Goal: Navigation & Orientation: Find specific page/section

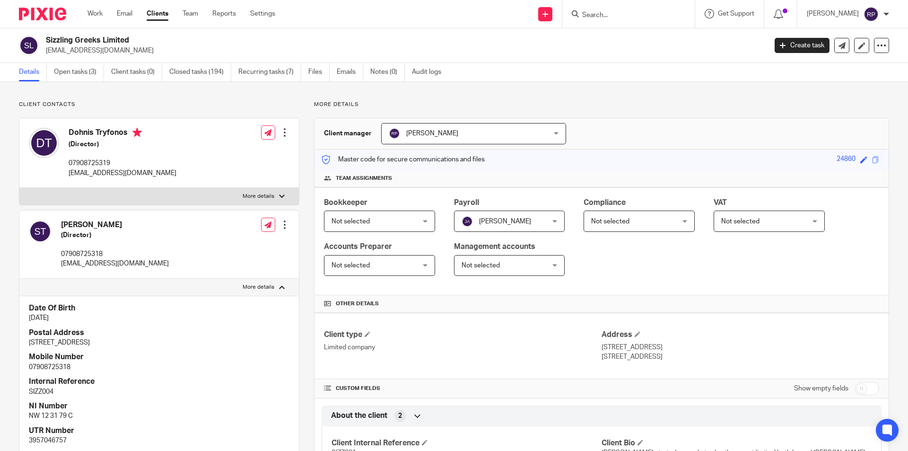
scroll to position [47, 0]
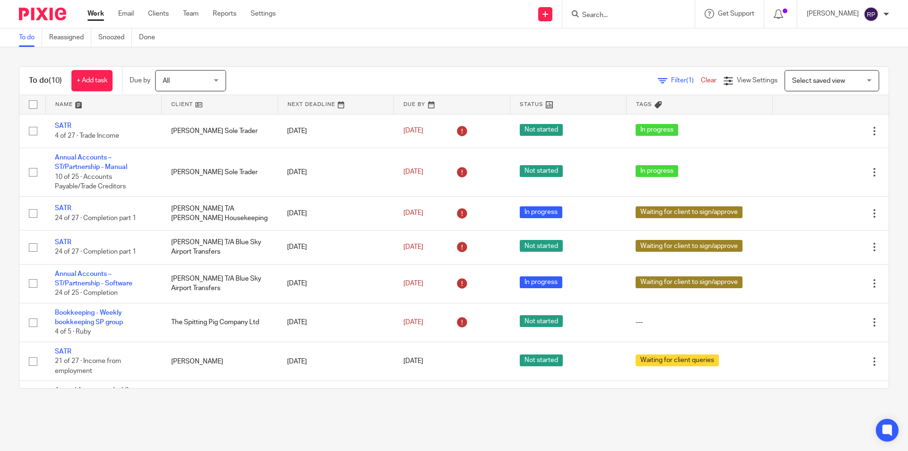
scroll to position [119, 0]
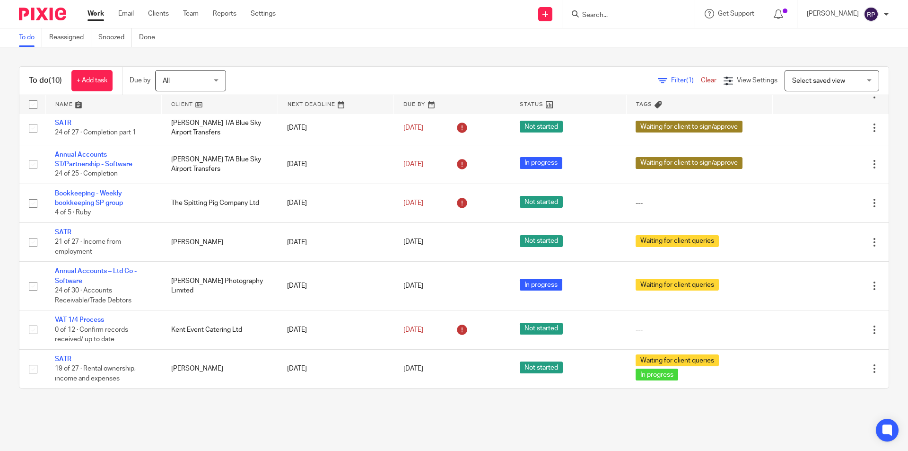
click at [101, 10] on link "Work" at bounding box center [96, 13] width 17 height 9
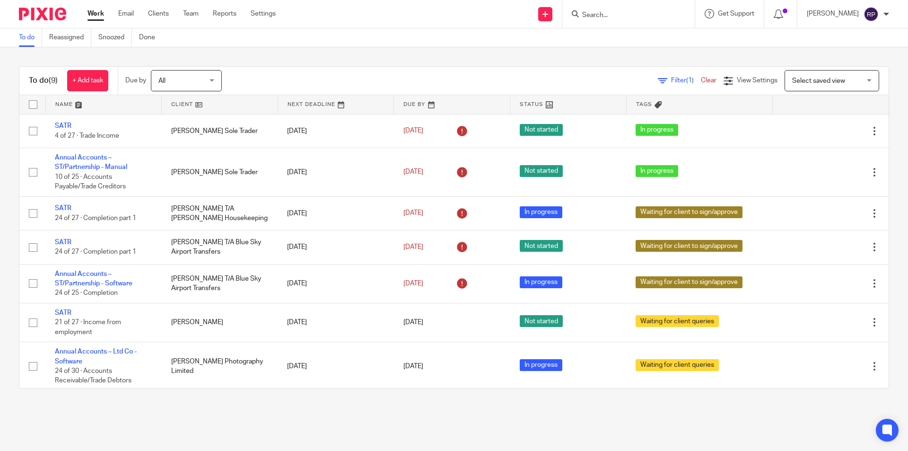
click at [322, 60] on div "To do (9) + Add task Due by All All Today Tomorrow This week Next week This mon…" at bounding box center [454, 227] width 908 height 360
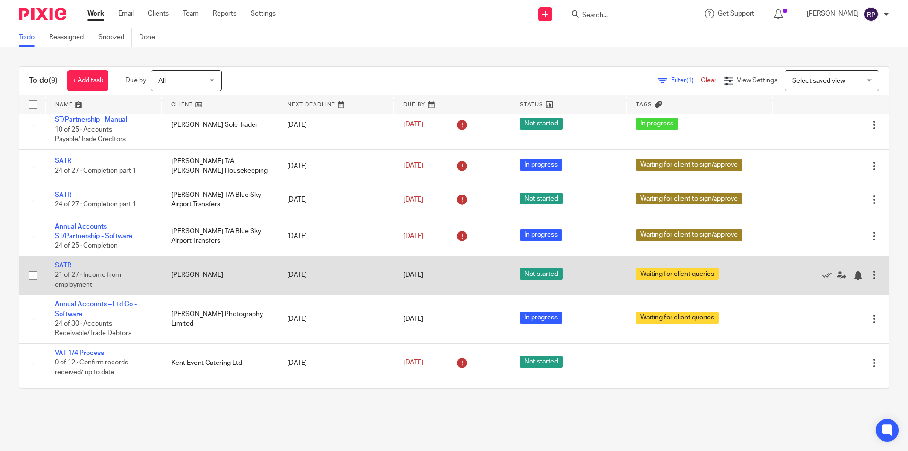
scroll to position [80, 0]
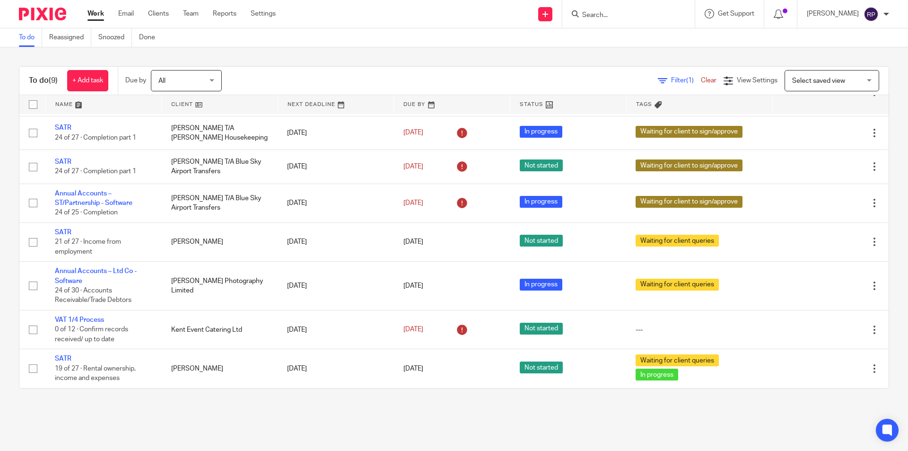
click at [628, 16] on input "Search" at bounding box center [623, 15] width 85 height 9
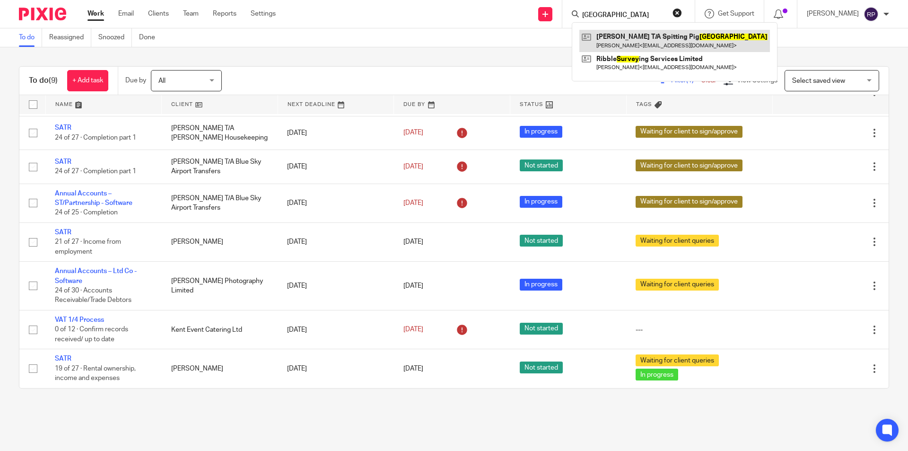
type input "surrey"
click at [648, 43] on link at bounding box center [675, 41] width 191 height 22
click at [391, 44] on div "To do Reassigned Snoozed Done" at bounding box center [454, 37] width 908 height 19
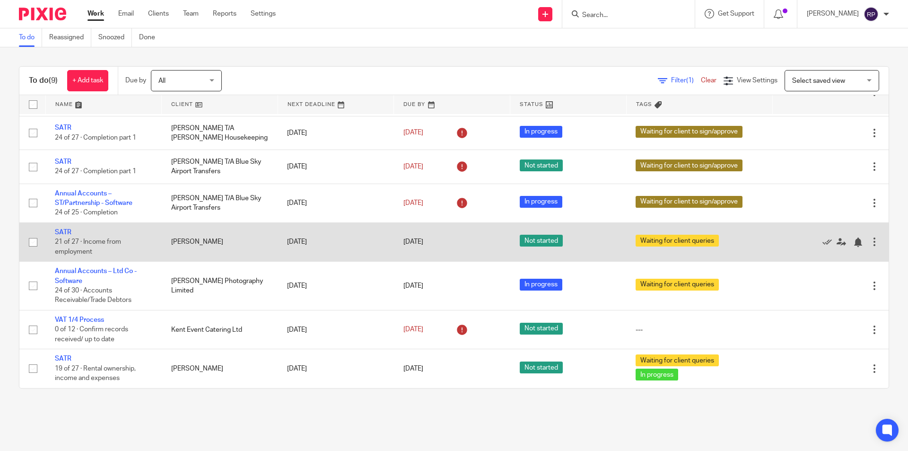
scroll to position [33, 0]
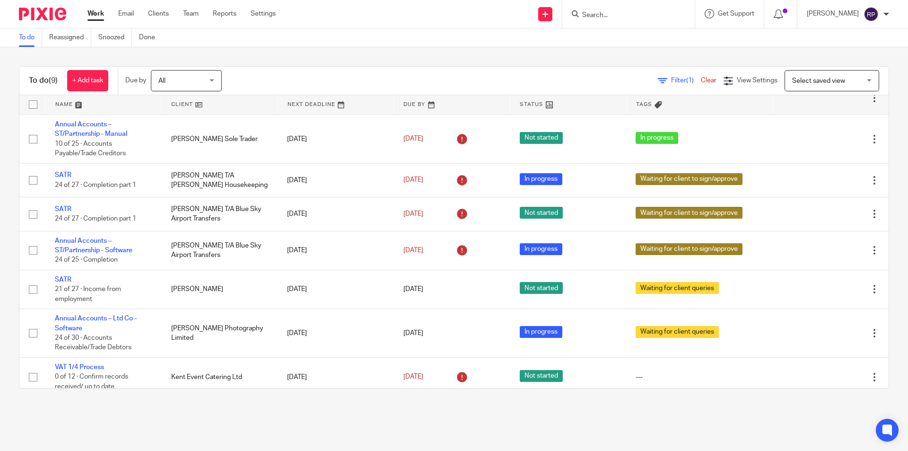
click at [98, 15] on link "Work" at bounding box center [96, 13] width 17 height 9
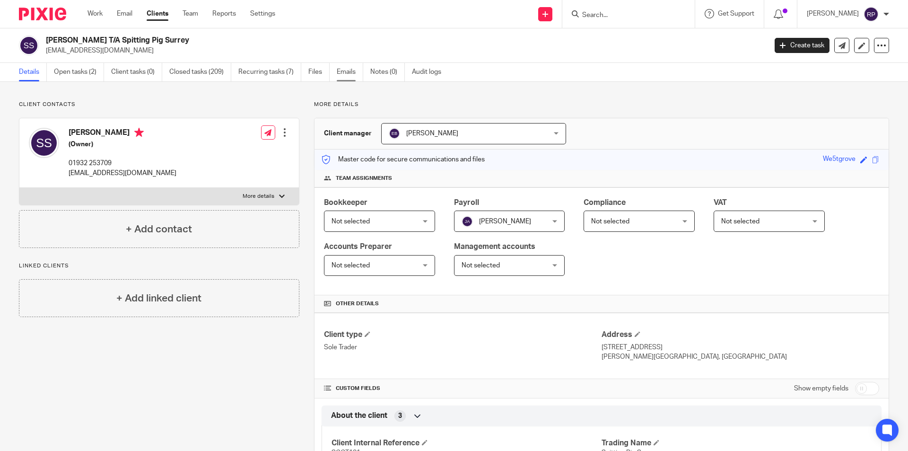
click at [338, 73] on link "Emails" at bounding box center [350, 72] width 26 height 18
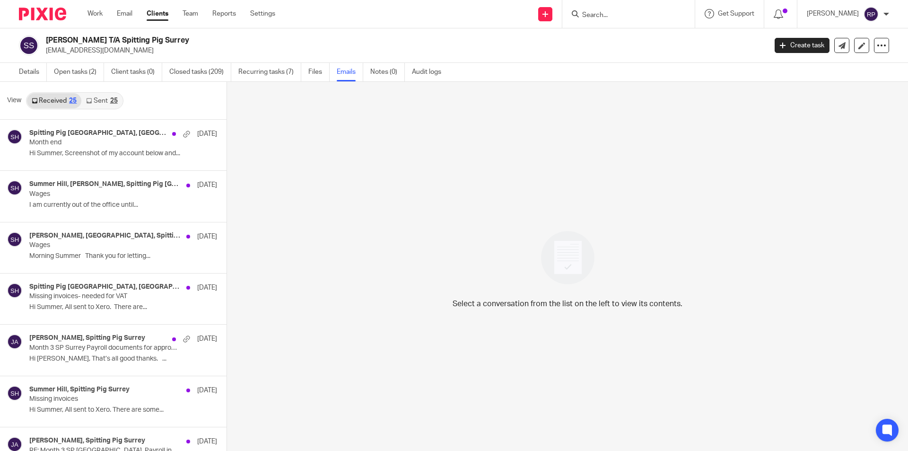
click at [86, 105] on link "Sent 25" at bounding box center [101, 100] width 41 height 15
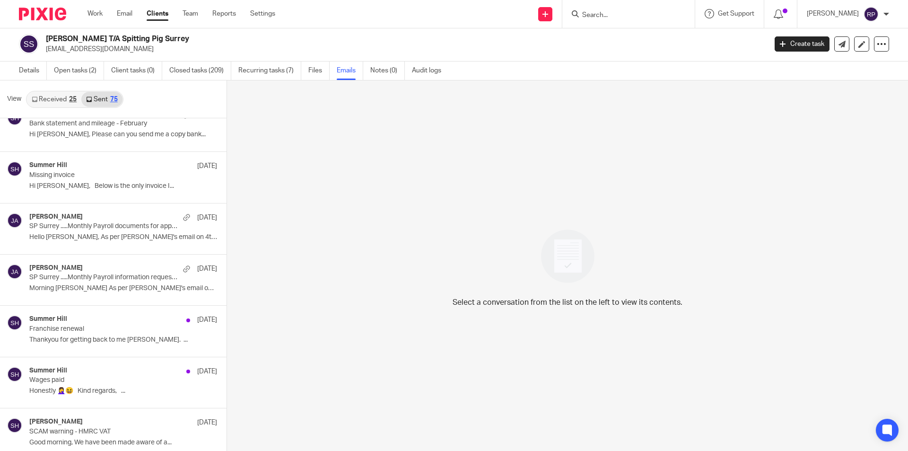
scroll to position [2924, 0]
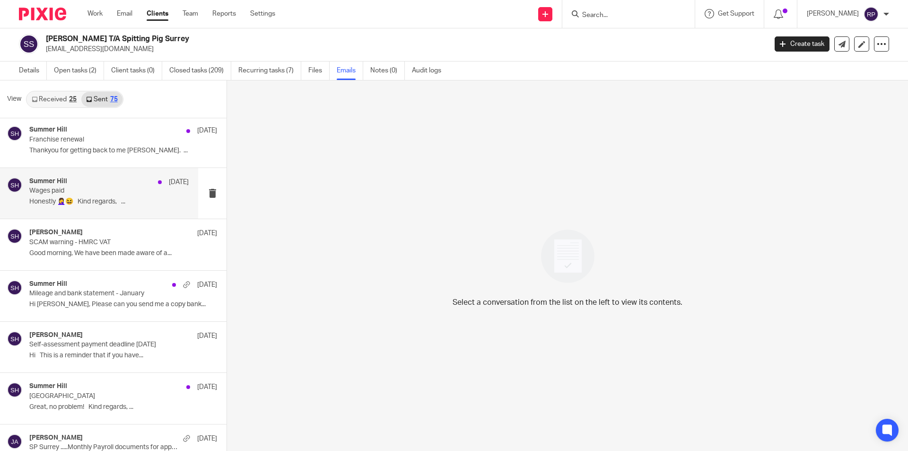
click at [106, 202] on p "Honestly 🤦‍♀️😆 Kind regards, ..." at bounding box center [108, 202] width 159 height 8
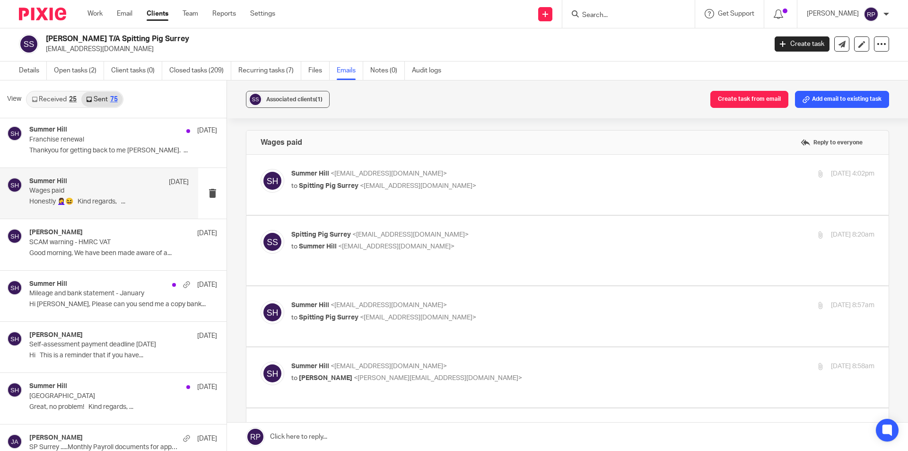
scroll to position [0, 0]
click at [544, 189] on p "to Spitting Pig Surrey <info@spittingpigsurrey.co.uk>" at bounding box center [485, 186] width 389 height 10
checkbox input "true"
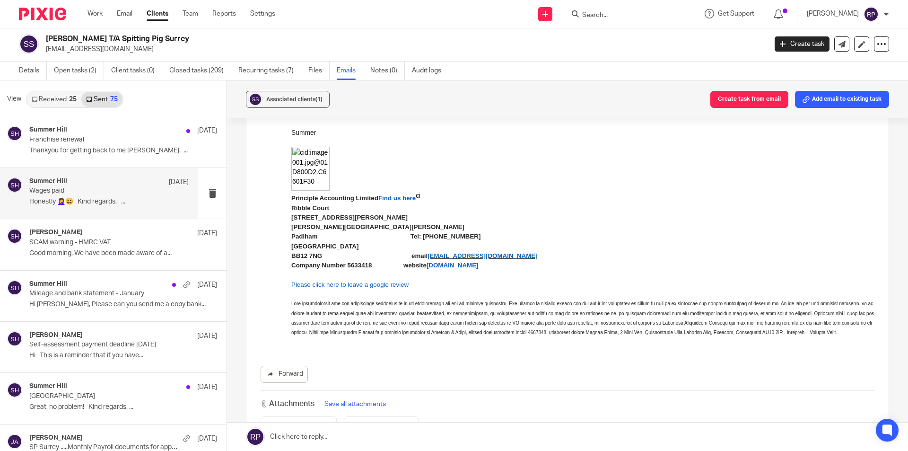
scroll to position [379, 0]
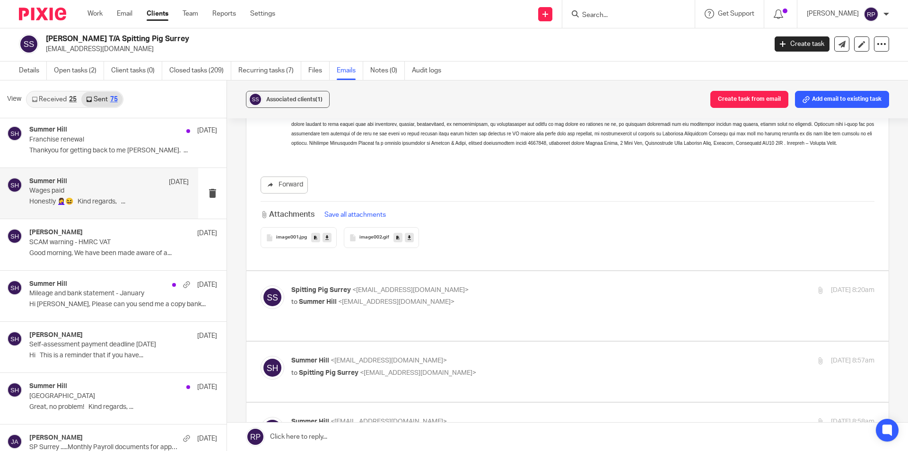
click at [475, 247] on div "image001 .jpg image002 .gif" at bounding box center [568, 237] width 614 height 21
click at [478, 307] on p "to Summer Hill <summer@principle-accounting.co.uk>" at bounding box center [485, 302] width 389 height 10
checkbox input "true"
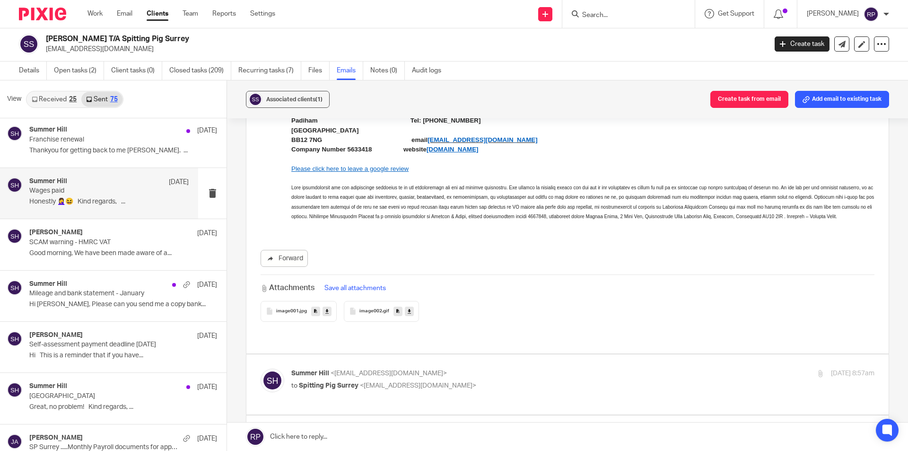
scroll to position [994, 0]
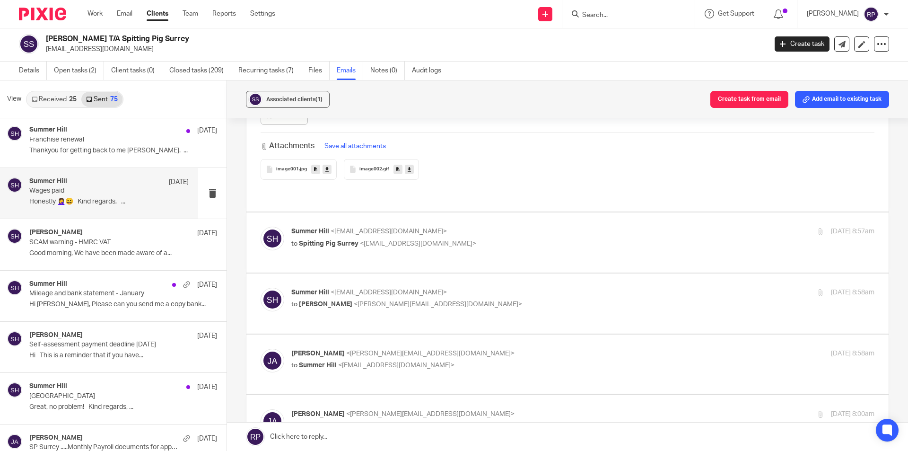
click at [492, 248] on p "to Spitting Pig Surrey <info@spittingpigsurrey.co.uk>" at bounding box center [485, 244] width 389 height 10
checkbox input "true"
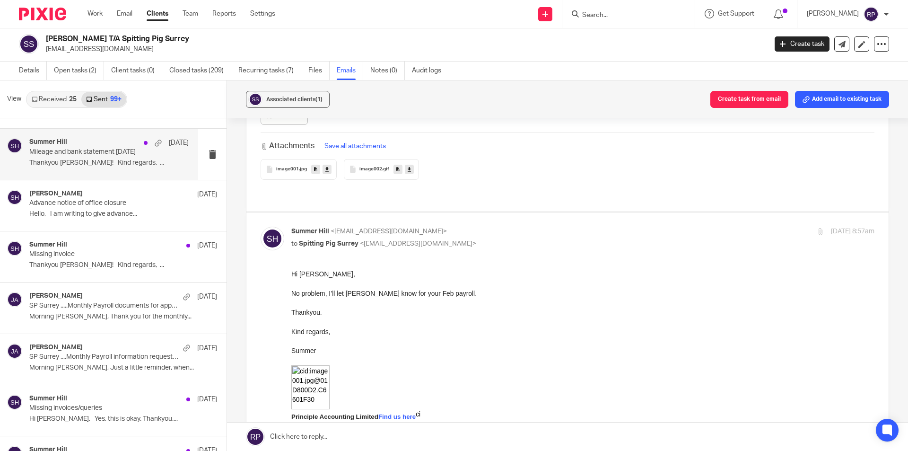
scroll to position [3779, 0]
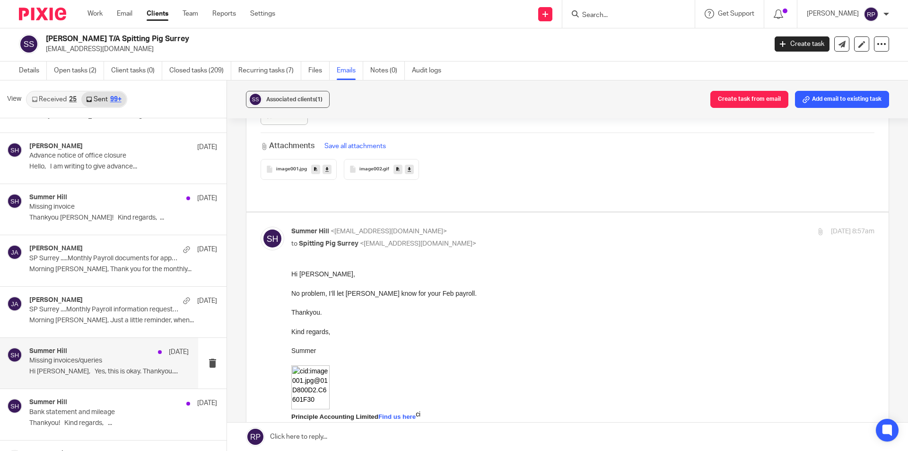
click at [101, 369] on p "Hi Shaun, Yes, this is okay. Thankyou...." at bounding box center [108, 372] width 159 height 8
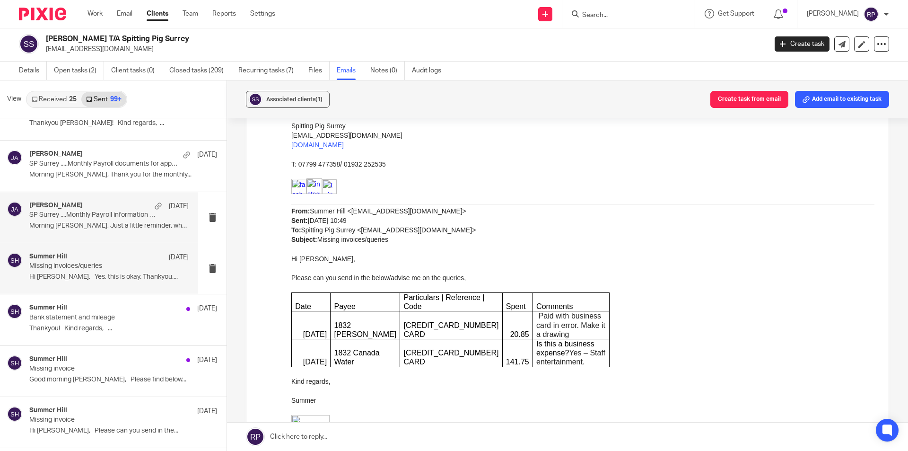
scroll to position [3921, 0]
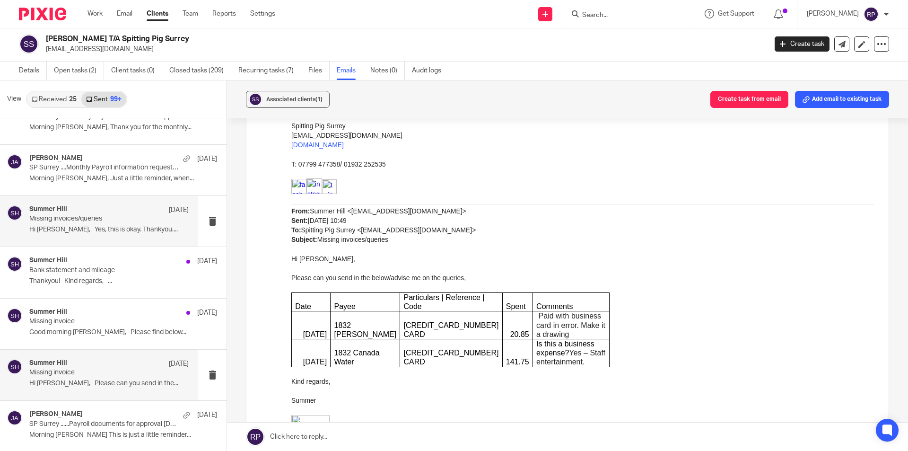
click at [108, 374] on p "Missing invoice" at bounding box center [93, 373] width 128 height 8
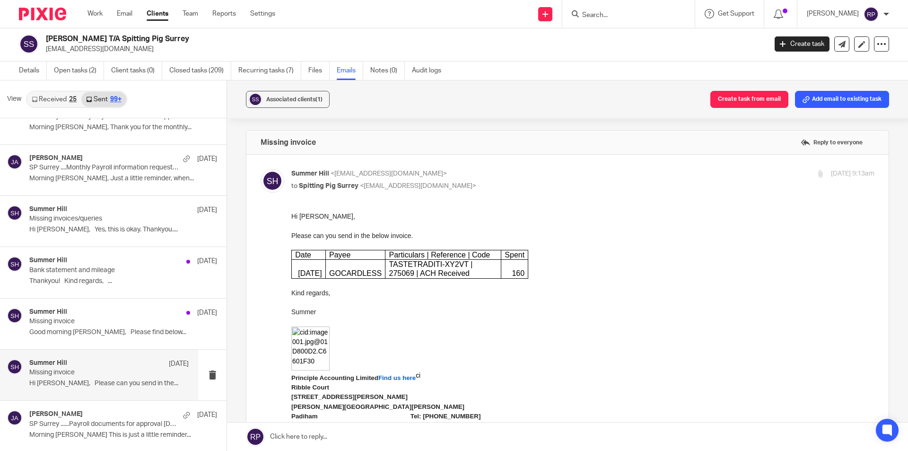
scroll to position [0, 0]
click at [112, 311] on div "Summer Hill 4 Nov" at bounding box center [108, 312] width 159 height 9
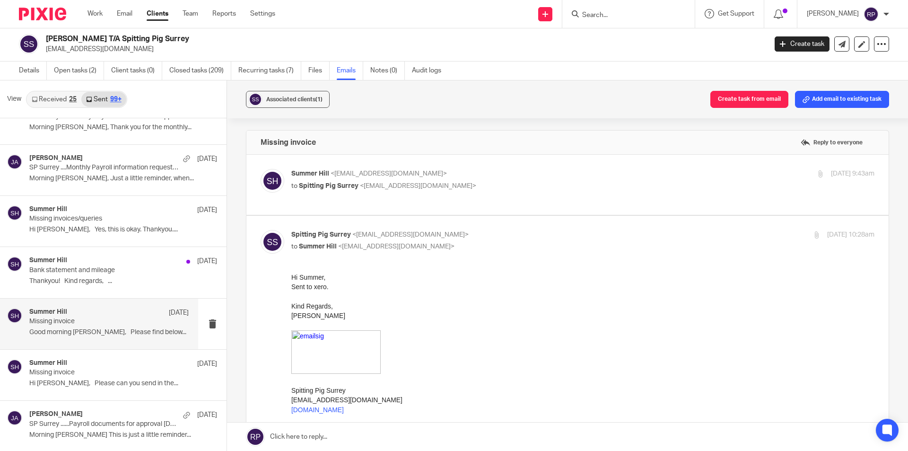
click at [518, 191] on div "Summer Hill <summer@principle-accounting.co.uk> to Spitting Pig Surrey <info@sp…" at bounding box center [582, 181] width 583 height 24
checkbox input "true"
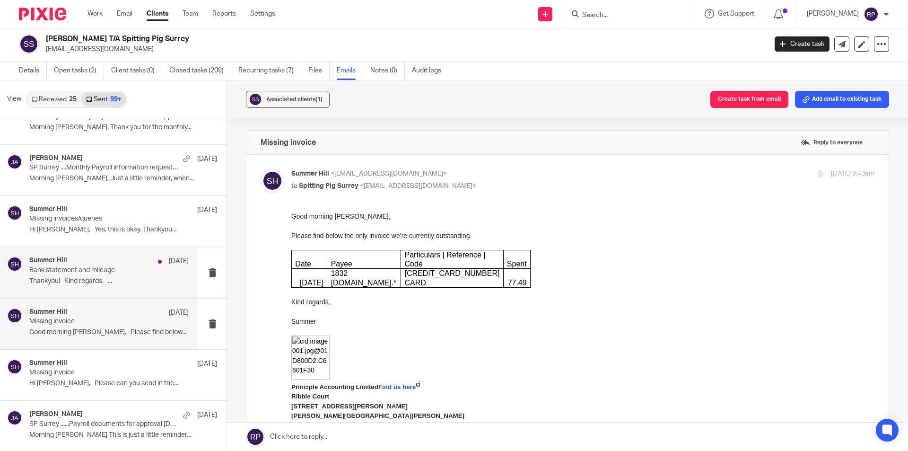
click at [105, 267] on p "Bank statement and mileage" at bounding box center [93, 270] width 128 height 8
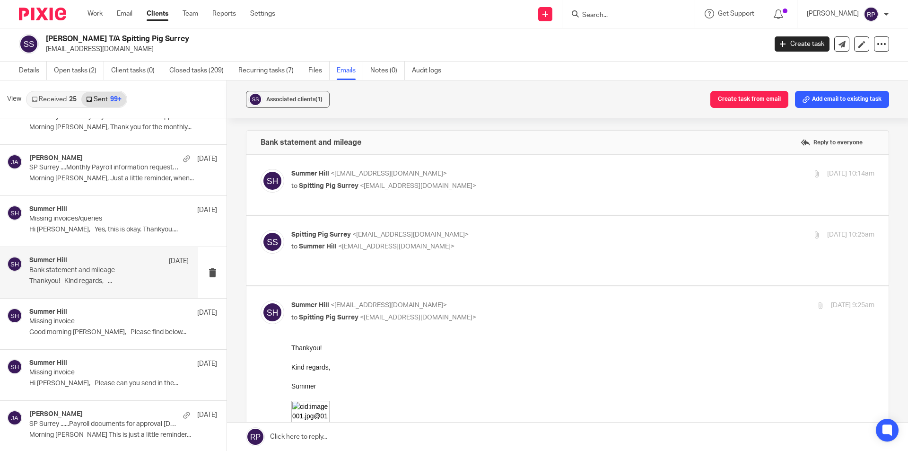
click at [501, 247] on p "to Summer Hill <summer@principle-accounting.co.uk>" at bounding box center [485, 247] width 389 height 10
checkbox input "true"
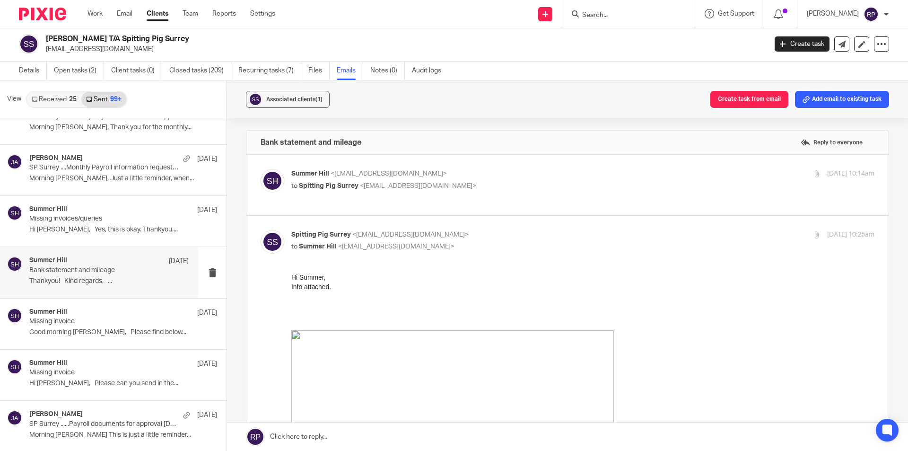
click at [496, 200] on div "Summer Hill <summer@principle-accounting.co.uk> to Spitting Pig Surrey <info@sp…" at bounding box center [568, 185] width 614 height 32
click at [491, 193] on div "Summer Hill <summer@principle-accounting.co.uk> to Spitting Pig Surrey <info@sp…" at bounding box center [568, 185] width 614 height 32
click at [487, 186] on p "to Spitting Pig Surrey <info@spittingpigsurrey.co.uk>" at bounding box center [485, 186] width 389 height 10
checkbox input "true"
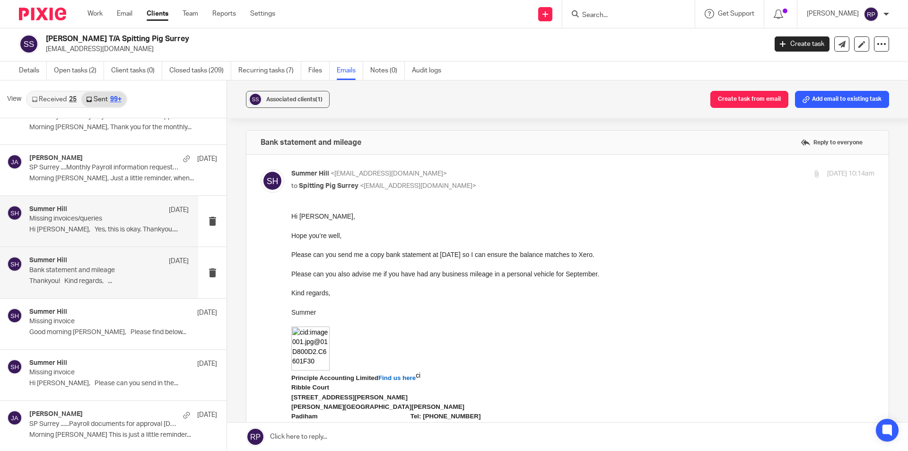
click at [98, 226] on p "Hi Shaun, Yes, this is okay. Thankyou...." at bounding box center [108, 230] width 159 height 8
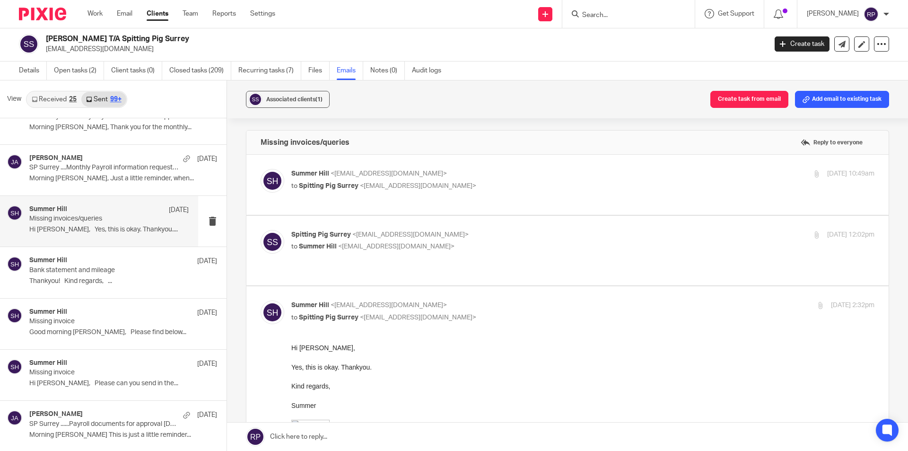
click at [497, 246] on p "to Summer Hill <summer@principle-accounting.co.uk>" at bounding box center [485, 247] width 389 height 10
checkbox input "true"
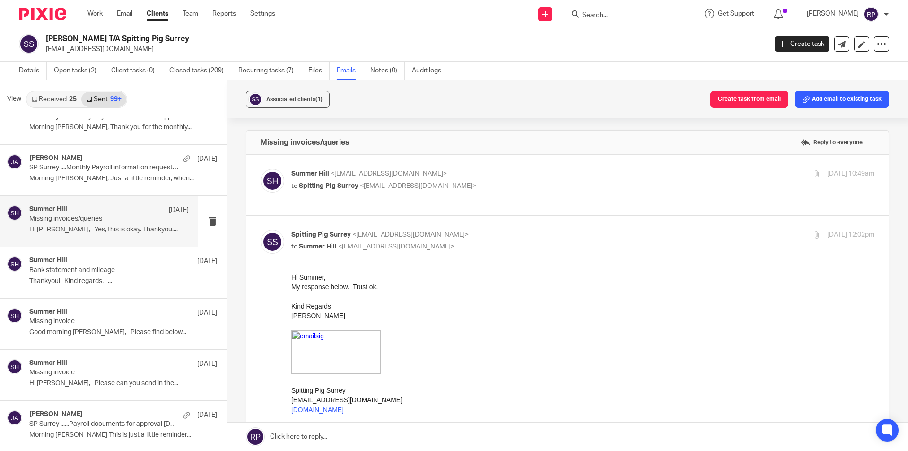
click at [471, 188] on p "to Spitting Pig Surrey <info@spittingpigsurrey.co.uk>" at bounding box center [485, 186] width 389 height 10
checkbox input "true"
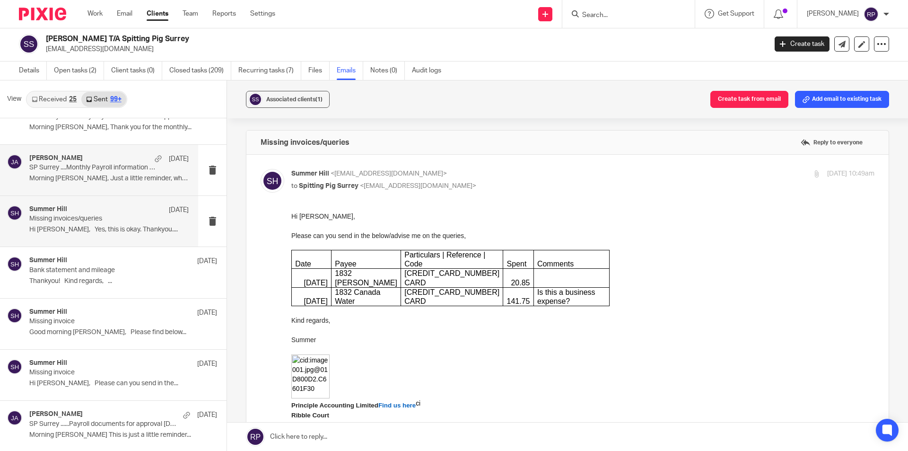
click at [114, 176] on p "Morning Shaun, Just a little reminder, when..." at bounding box center [108, 179] width 159 height 8
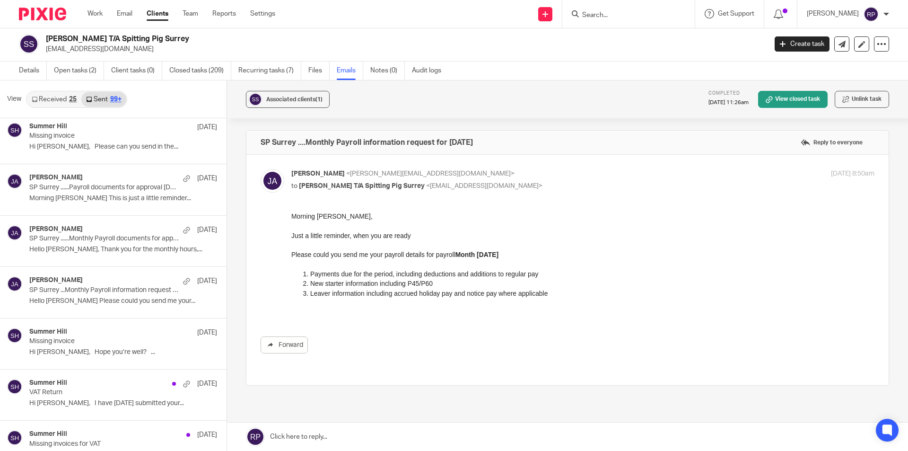
scroll to position [4063, 0]
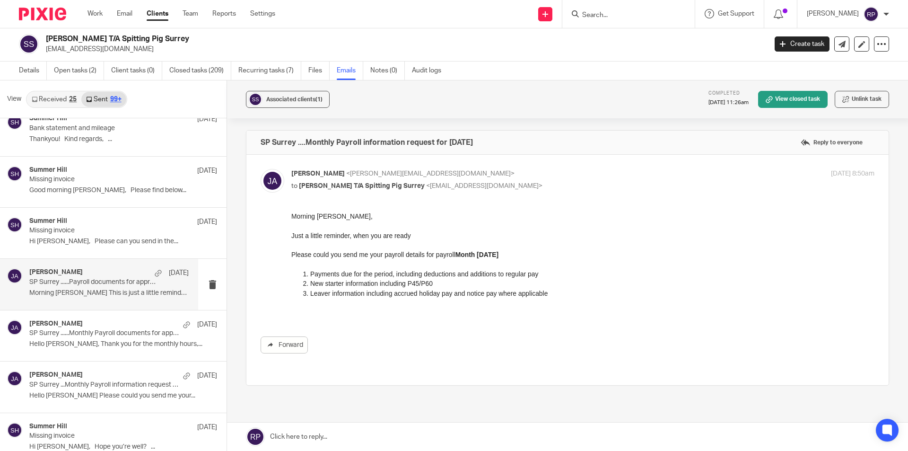
click at [118, 272] on div "Julie Ainsworth 25 Oct" at bounding box center [108, 272] width 159 height 9
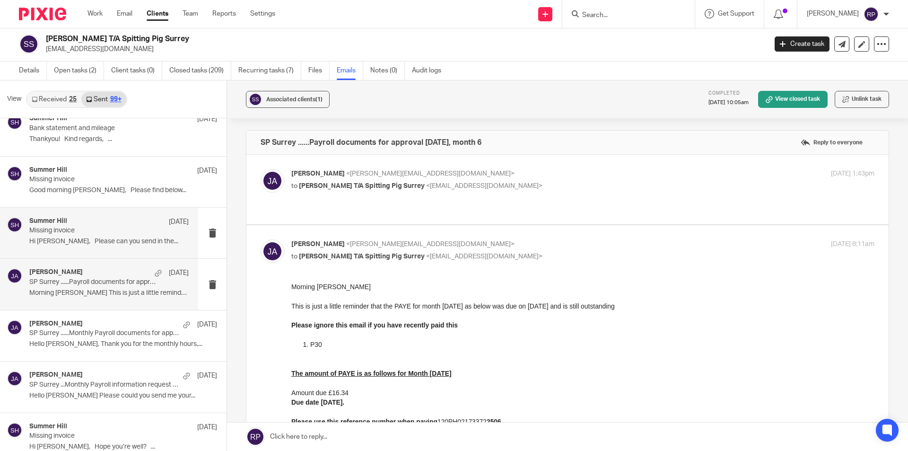
scroll to position [0, 0]
click at [116, 225] on div "Summer Hill 28 Oct" at bounding box center [108, 221] width 159 height 9
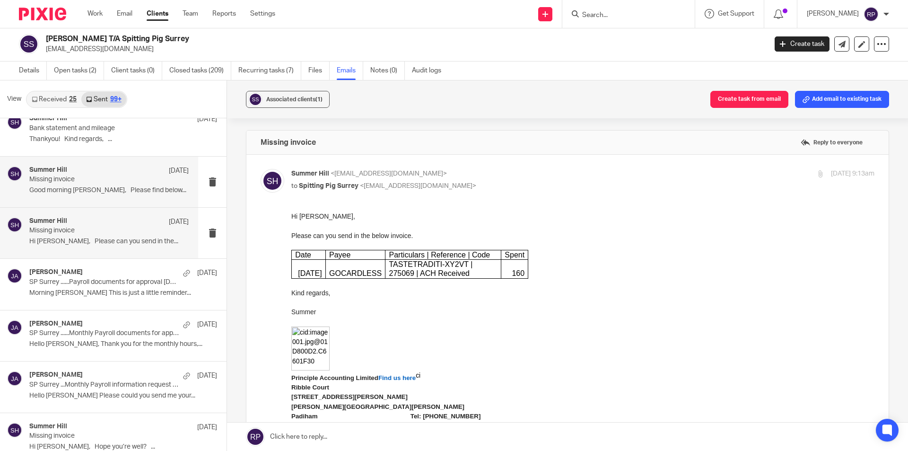
click at [117, 181] on p "Missing invoice" at bounding box center [93, 180] width 128 height 8
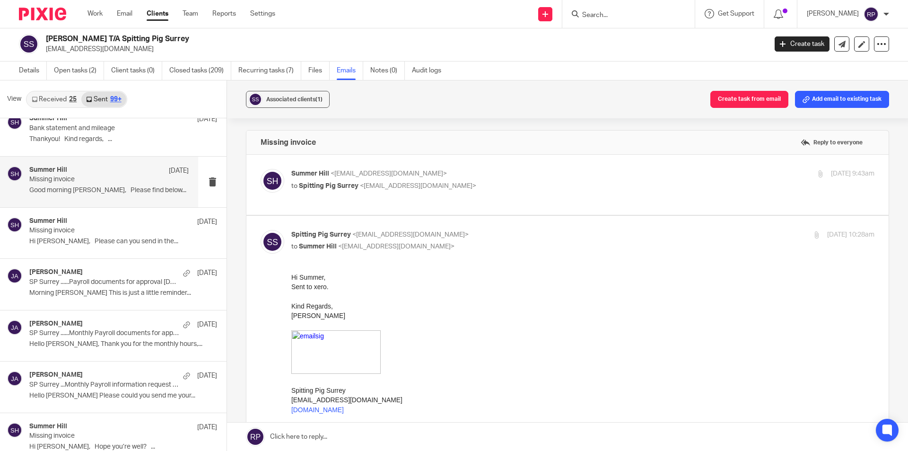
click at [531, 190] on p "to Spitting Pig Surrey <info@spittingpigsurrey.co.uk>" at bounding box center [485, 186] width 389 height 10
checkbox input "true"
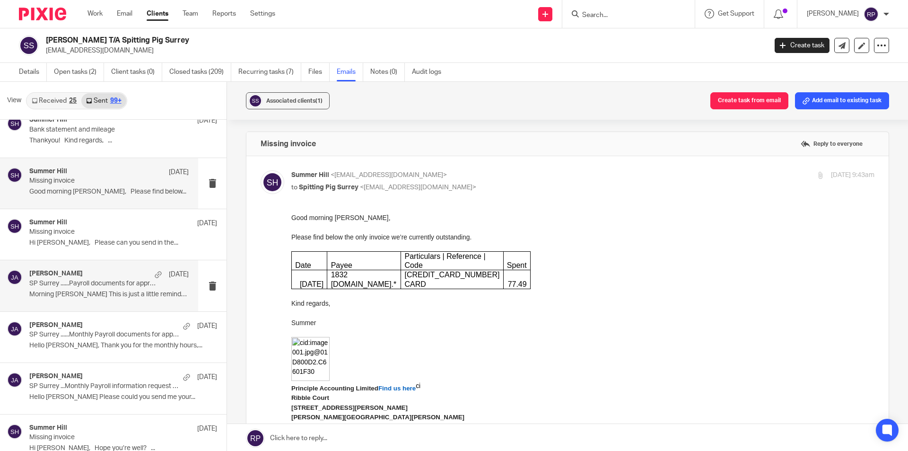
scroll to position [3969, 0]
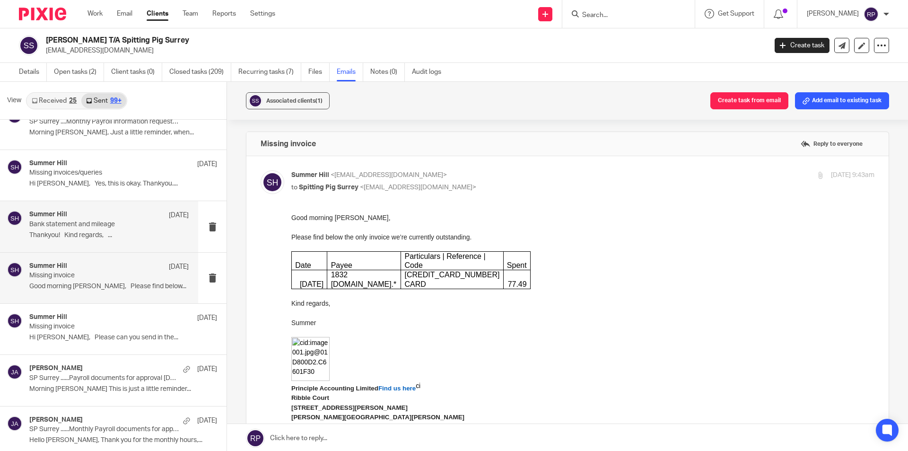
click at [93, 233] on p "Thankyou! Kind regards, ..." at bounding box center [108, 235] width 159 height 8
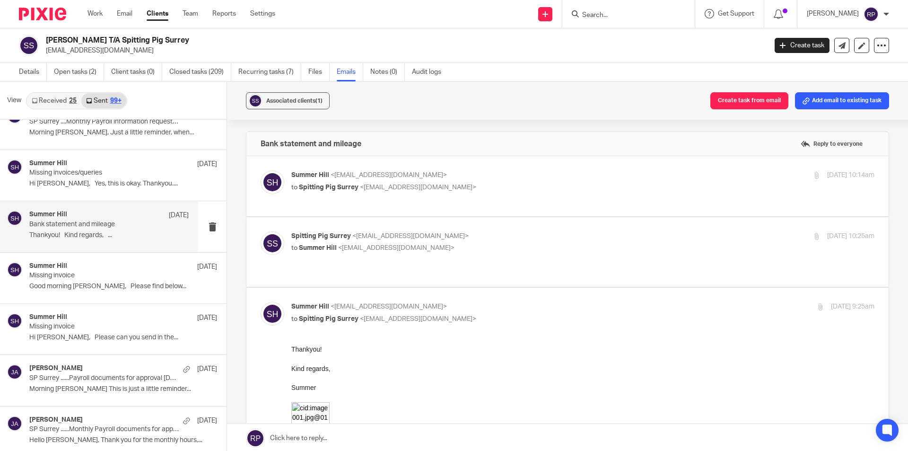
scroll to position [0, 0]
click at [524, 257] on div "Spitting Pig Surrey <info@spittingpigsurrey.co.uk> to Summer Hill <summer@princ…" at bounding box center [568, 251] width 614 height 41
click at [515, 248] on p "to Summer Hill <summer@principle-accounting.co.uk>" at bounding box center [485, 248] width 389 height 10
checkbox input "true"
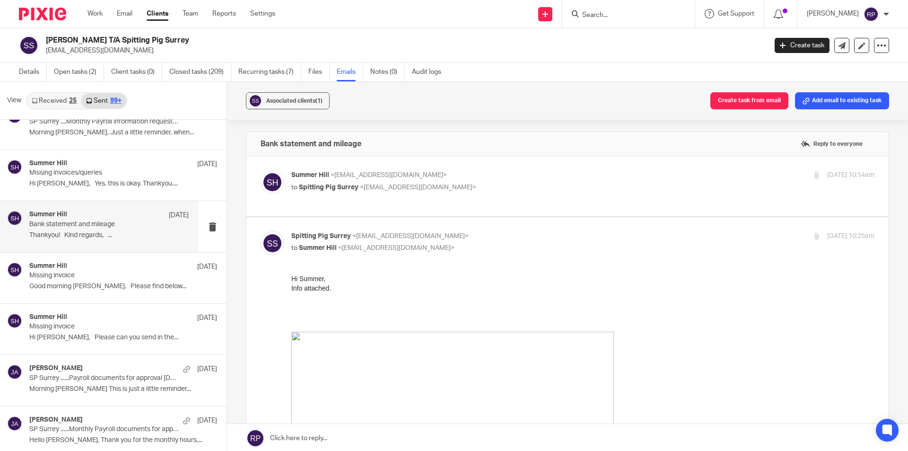
click at [489, 195] on div "Summer Hill <summer@principle-accounting.co.uk> to Spitting Pig Surrey <info@sp…" at bounding box center [568, 186] width 614 height 32
click at [485, 189] on p "to Spitting Pig Surrey <info@spittingpigsurrey.co.uk>" at bounding box center [485, 188] width 389 height 10
checkbox input "true"
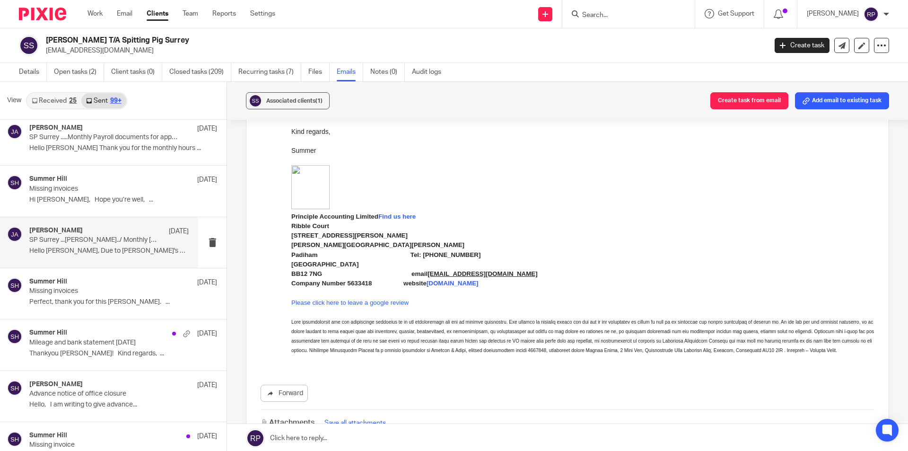
scroll to position [3495, 0]
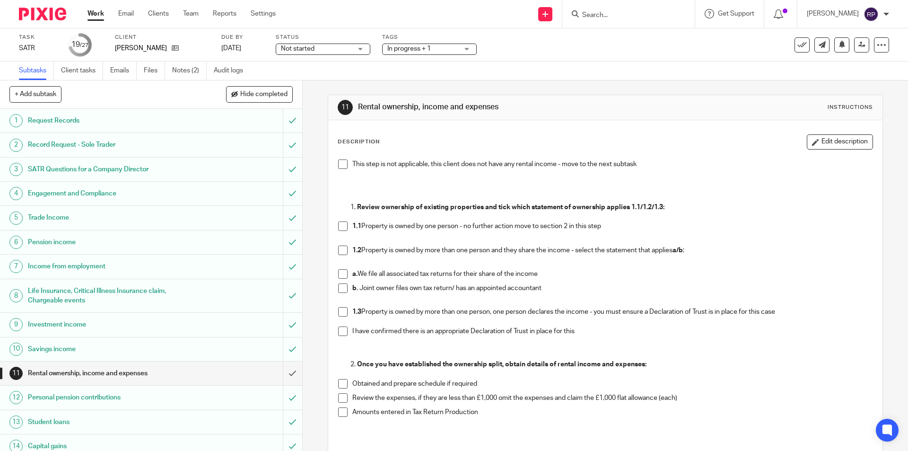
click at [713, 89] on div "11 Rental ownership, income and expenses Instructions Description Edit descript…" at bounding box center [605, 314] width 555 height 468
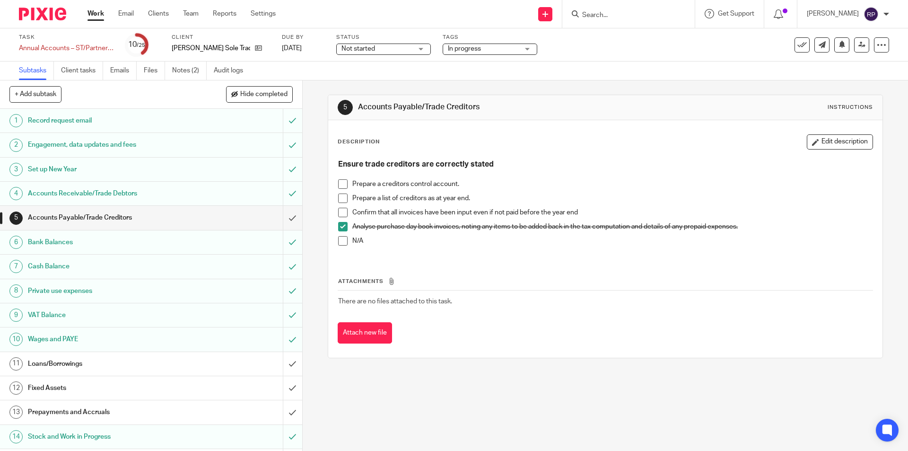
click at [680, 369] on div "5 Accounts Payable/Trade Creditors Instructions Description Edit description En…" at bounding box center [605, 226] width 555 height 292
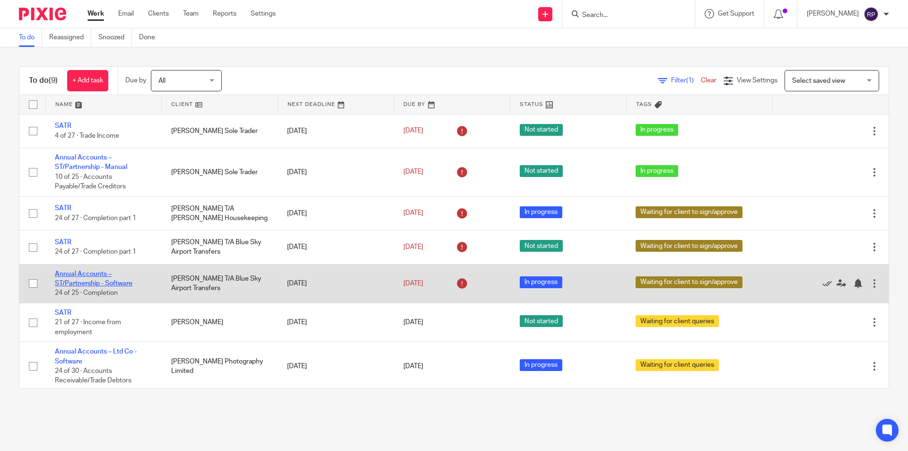
scroll to position [80, 0]
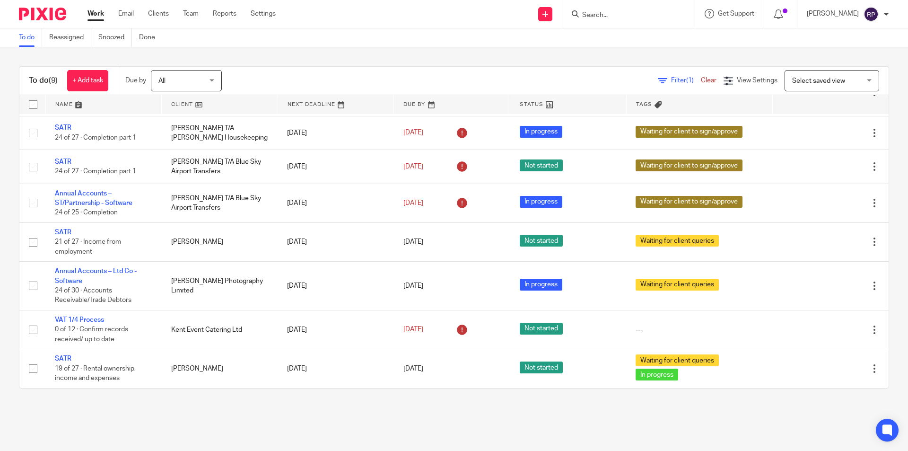
click at [93, 14] on link "Work" at bounding box center [96, 13] width 17 height 9
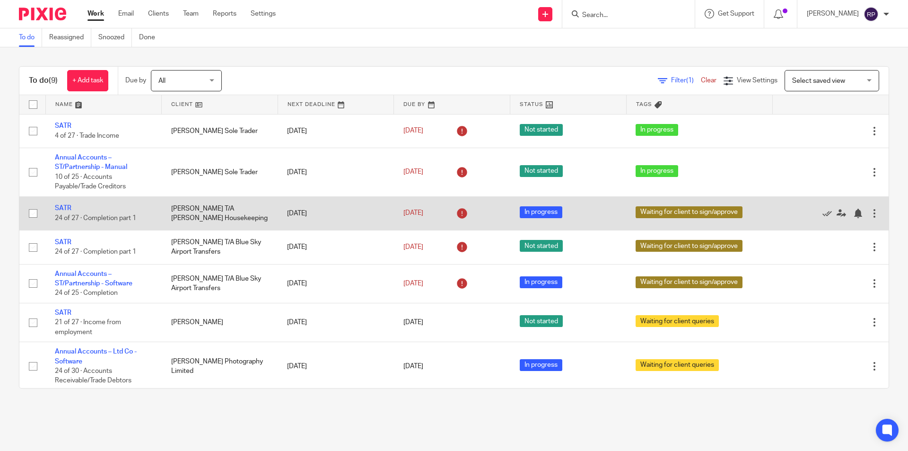
scroll to position [80, 0]
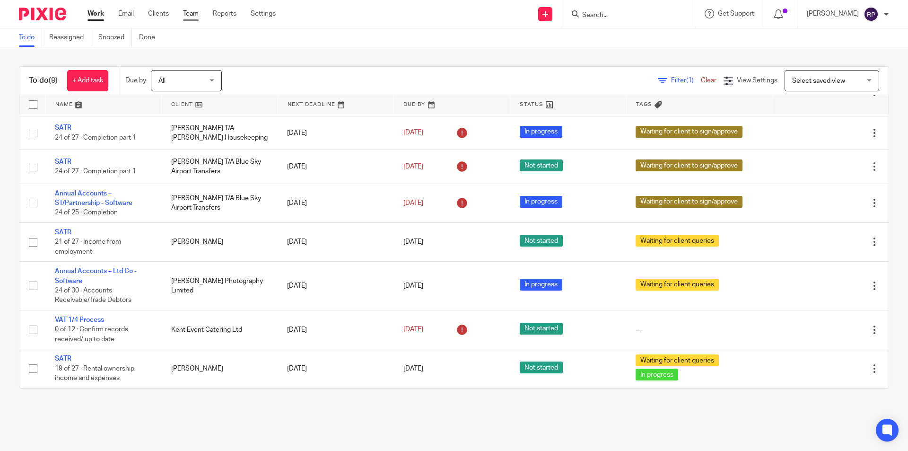
click at [191, 13] on link "Team" at bounding box center [191, 13] width 16 height 9
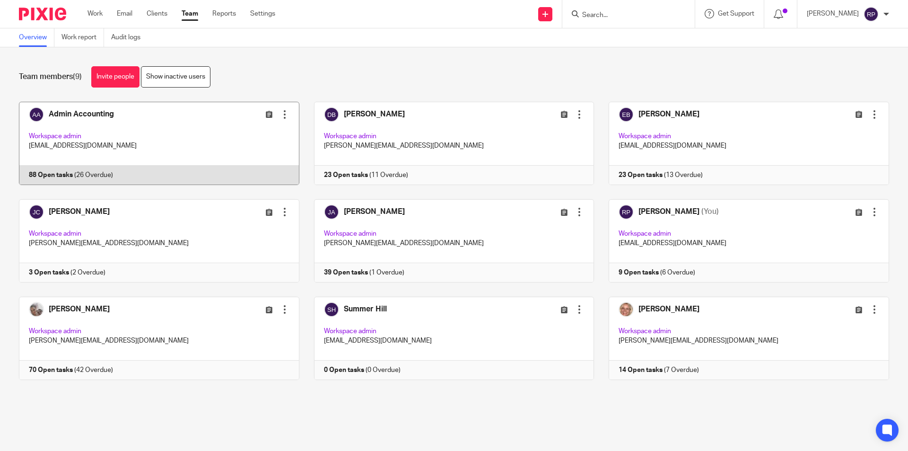
click at [124, 135] on link at bounding box center [151, 143] width 295 height 83
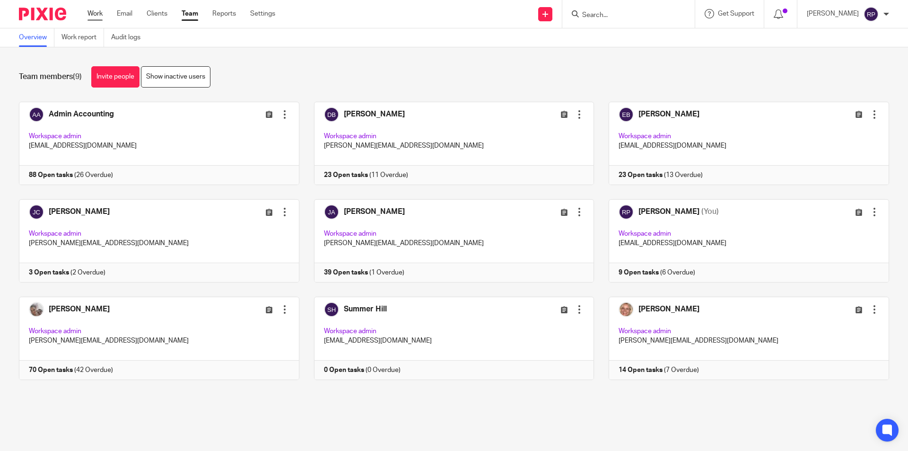
click at [93, 12] on link "Work" at bounding box center [95, 13] width 15 height 9
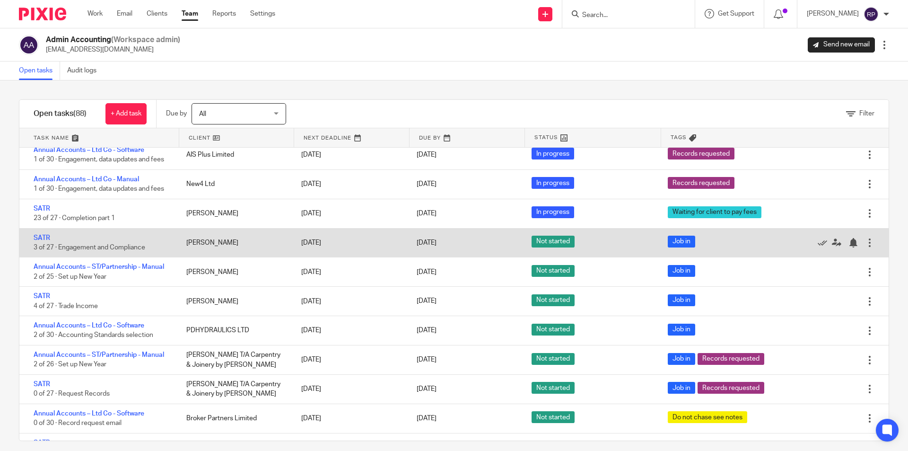
scroll to position [872, 0]
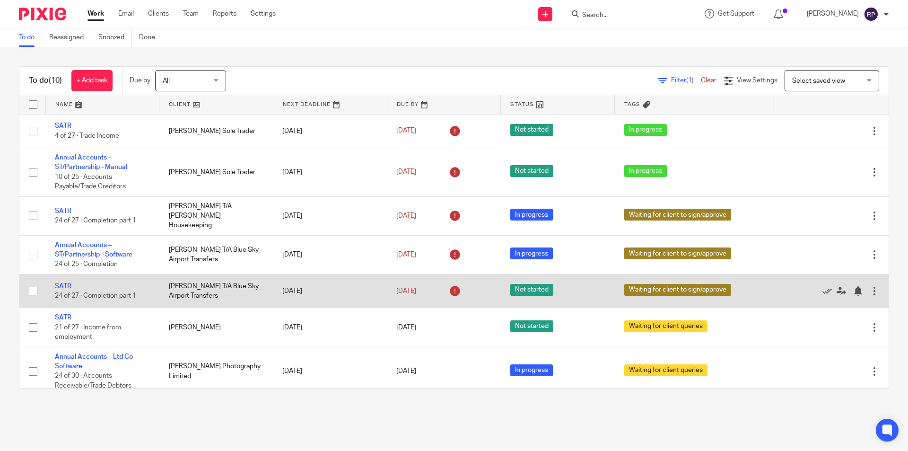
scroll to position [119, 0]
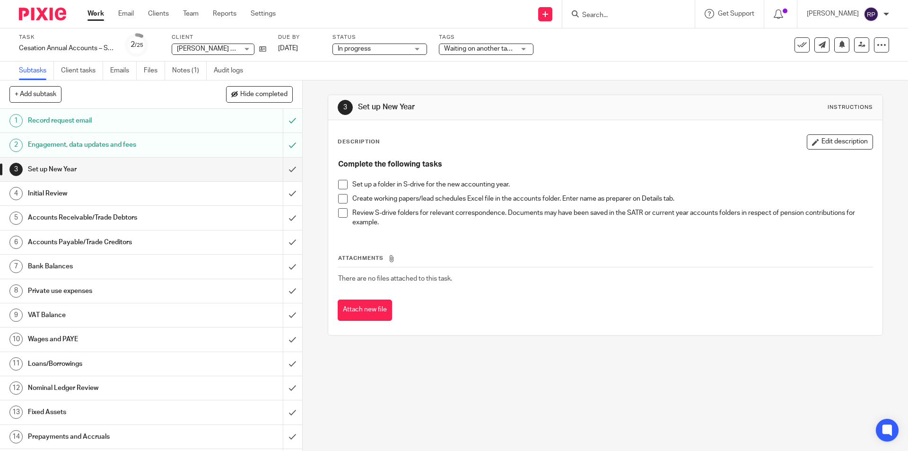
click at [205, 50] on span "[PERSON_NAME] T/A Spitting Pig [GEOGRAPHIC_DATA]" at bounding box center [259, 48] width 165 height 7
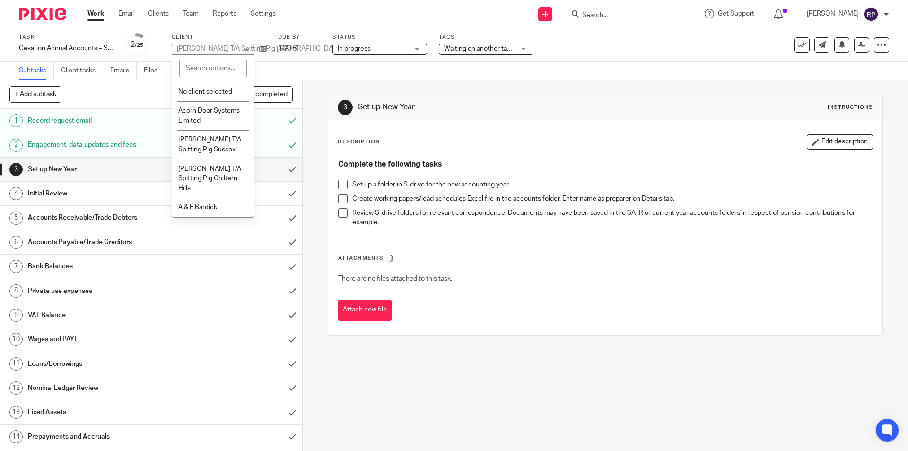
click at [210, 32] on div "Task Cesation Annual Accounts – ST/Partnership - Software Save Cesation Annual …" at bounding box center [454, 44] width 908 height 33
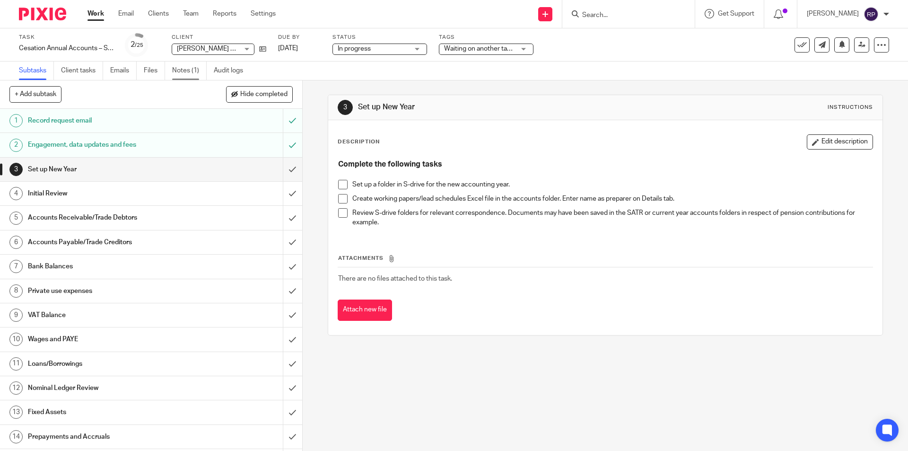
click at [194, 75] on link "Notes (1)" at bounding box center [189, 71] width 35 height 18
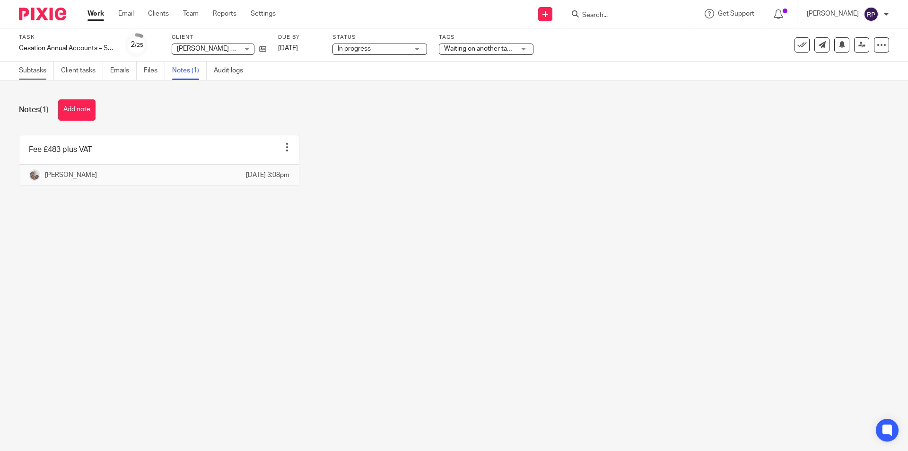
click at [28, 70] on link "Subtasks" at bounding box center [36, 71] width 35 height 18
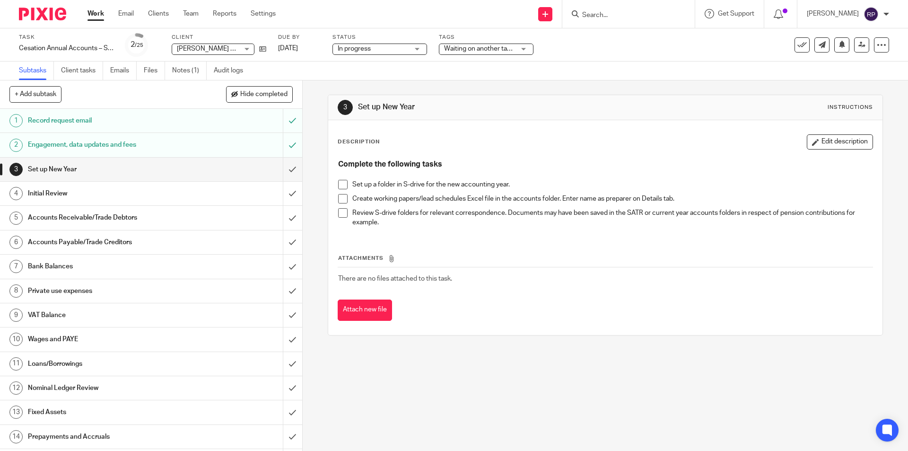
click at [216, 47] on span "[PERSON_NAME] T/A Spitting Pig [GEOGRAPHIC_DATA]" at bounding box center [259, 48] width 165 height 7
click at [278, 70] on div "Subtasks Client tasks Emails Files Notes (1) Audit logs" at bounding box center [454, 71] width 908 height 19
click at [338, 184] on span at bounding box center [342, 184] width 9 height 9
click at [341, 197] on span at bounding box center [342, 198] width 9 height 9
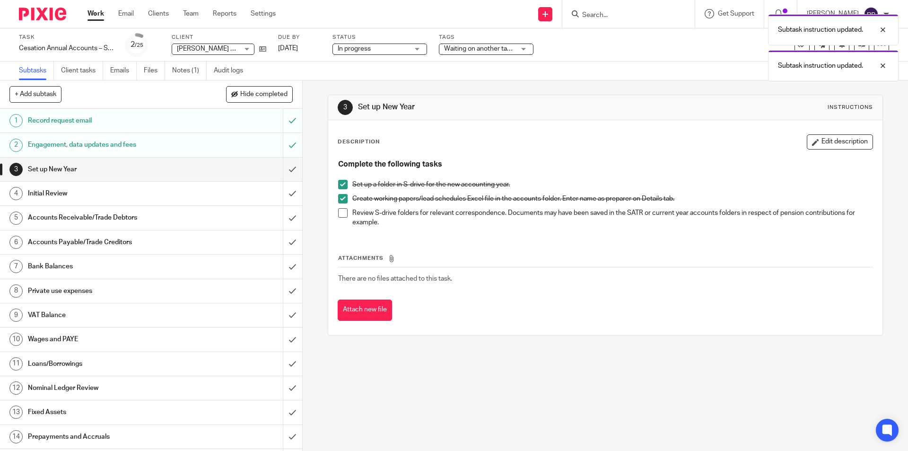
click at [339, 214] on span at bounding box center [342, 212] width 9 height 9
click at [282, 164] on input "submit" at bounding box center [151, 170] width 302 height 24
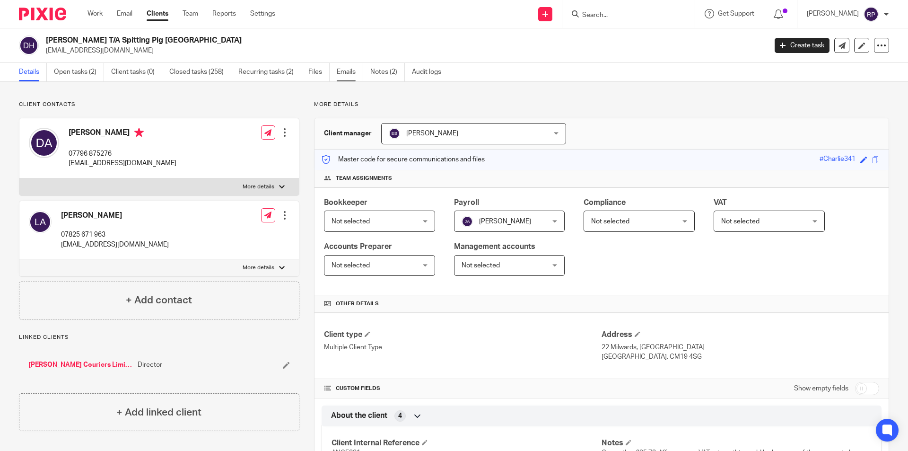
click at [357, 68] on link "Emails" at bounding box center [350, 72] width 26 height 18
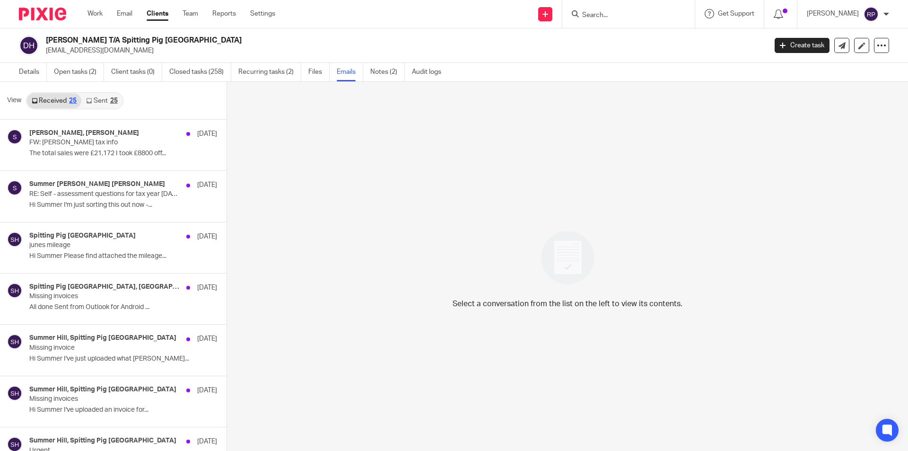
click at [96, 102] on link "Sent 25" at bounding box center [101, 100] width 41 height 15
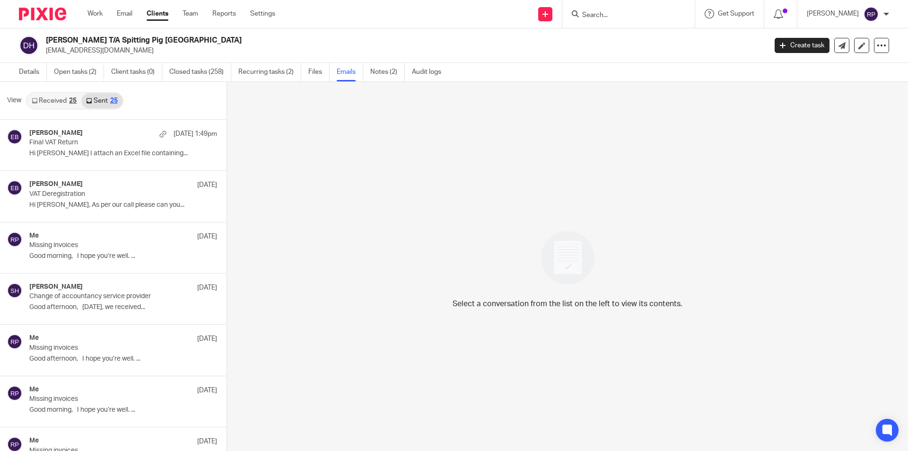
scroll to position [1, 0]
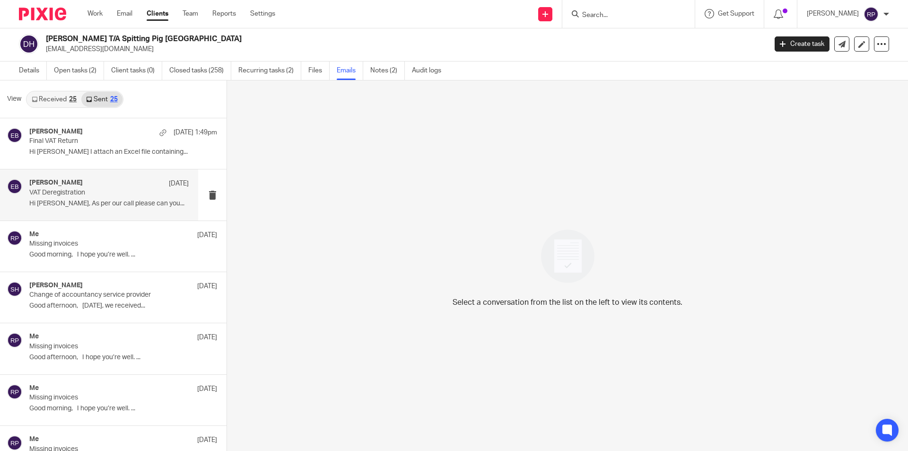
click at [127, 190] on p "VAT Deregistration" at bounding box center [93, 193] width 128 height 8
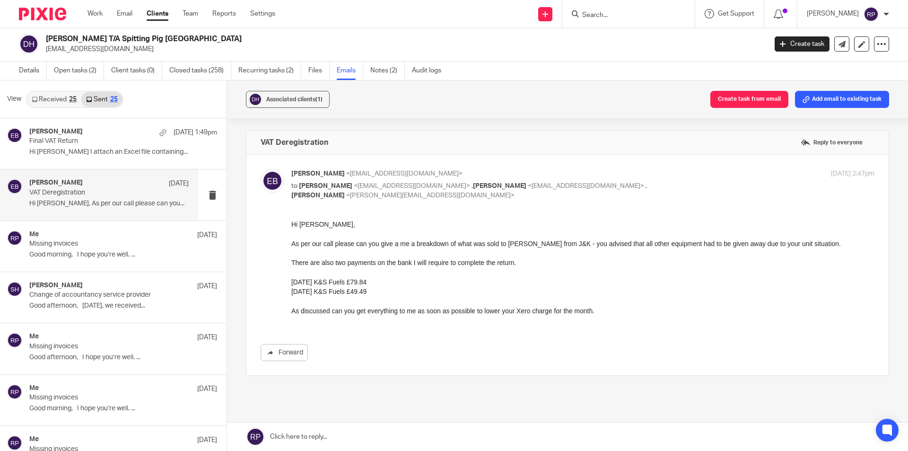
scroll to position [0, 0]
click at [107, 137] on p "Final VAT Return" at bounding box center [93, 141] width 128 height 8
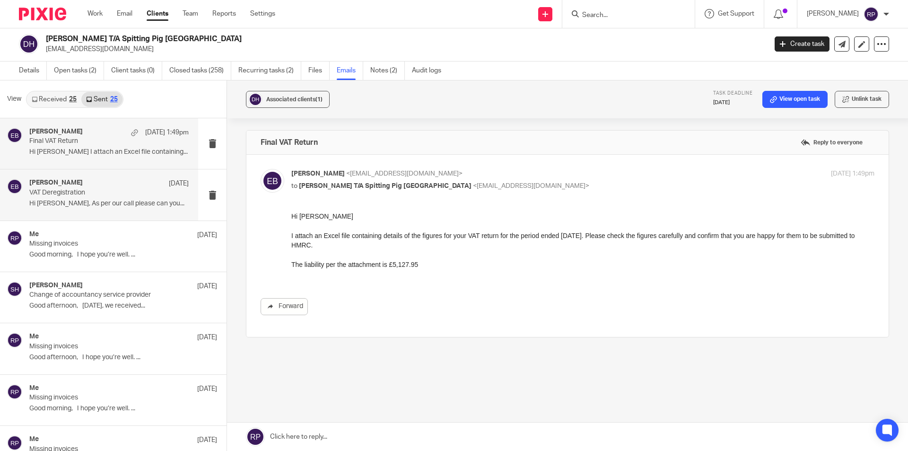
click at [117, 197] on div "Ebony Bradley 16 Sep VAT Deregistration Hi Darren, As per our call please can y…" at bounding box center [108, 195] width 159 height 32
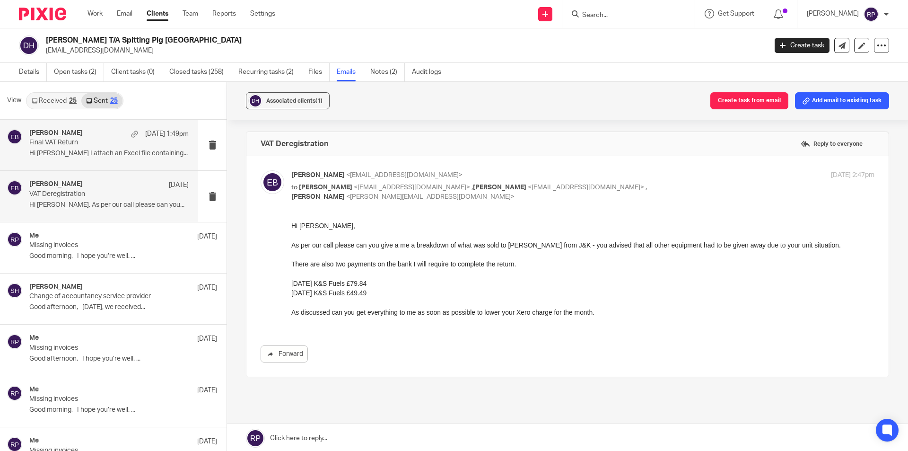
click at [106, 159] on div "Ebony Bradley 23 Sep 1:49pm Final VAT Return Hi Darren I attach an Excel file c…" at bounding box center [108, 145] width 159 height 32
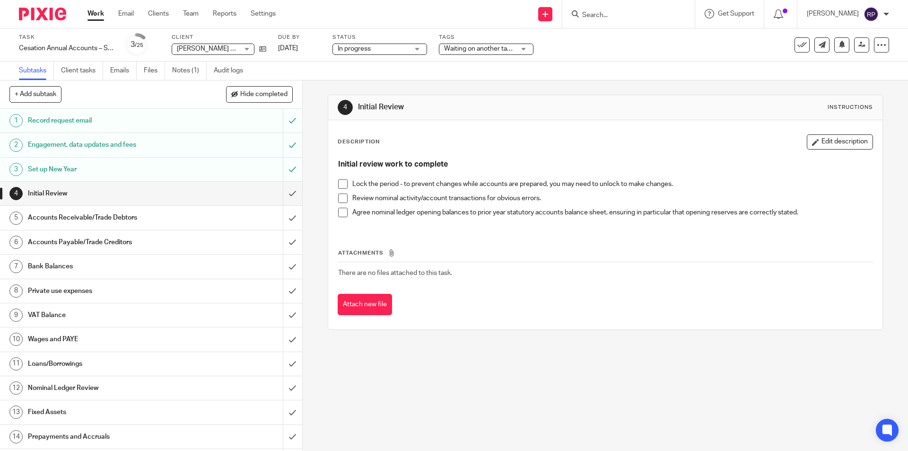
click at [339, 183] on span at bounding box center [342, 183] width 9 height 9
click at [338, 197] on span at bounding box center [342, 198] width 9 height 9
click at [338, 215] on span at bounding box center [342, 212] width 9 height 9
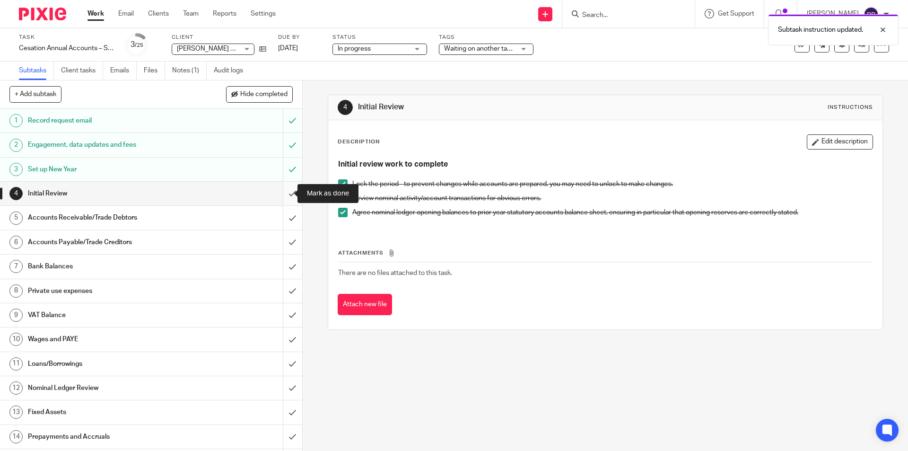
click at [284, 187] on input "submit" at bounding box center [151, 194] width 302 height 24
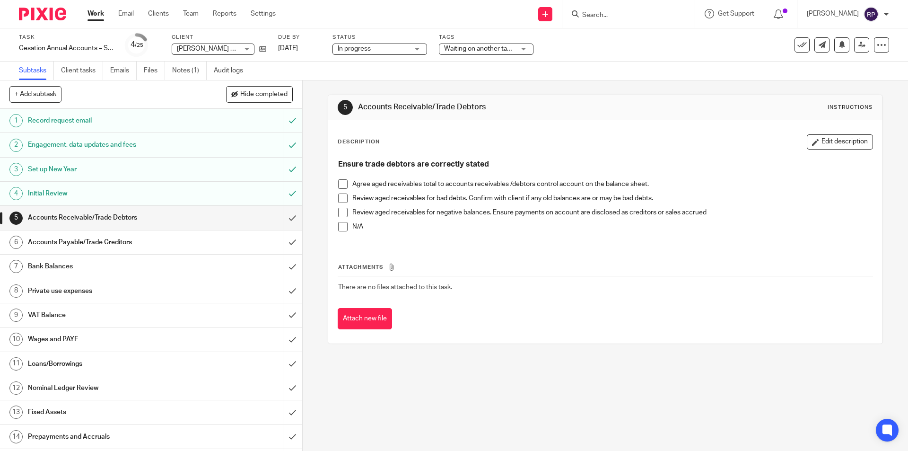
click at [339, 185] on span at bounding box center [342, 183] width 9 height 9
click at [341, 224] on span at bounding box center [342, 226] width 9 height 9
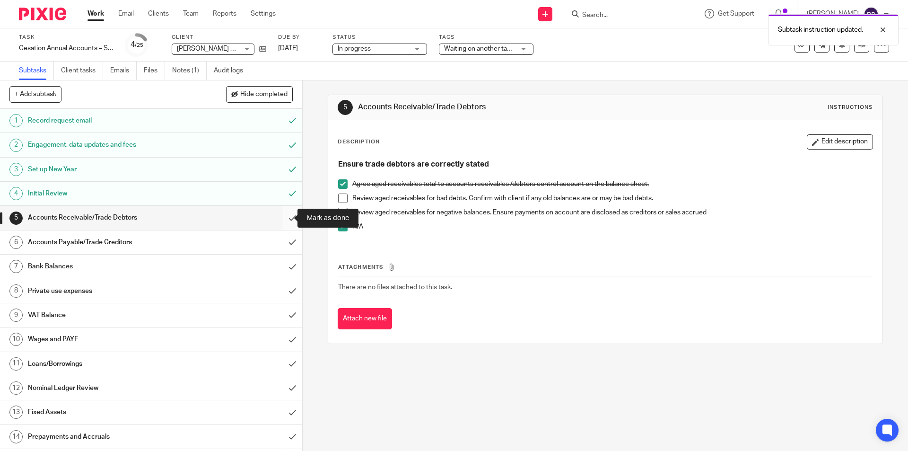
click at [285, 216] on input "submit" at bounding box center [151, 218] width 302 height 24
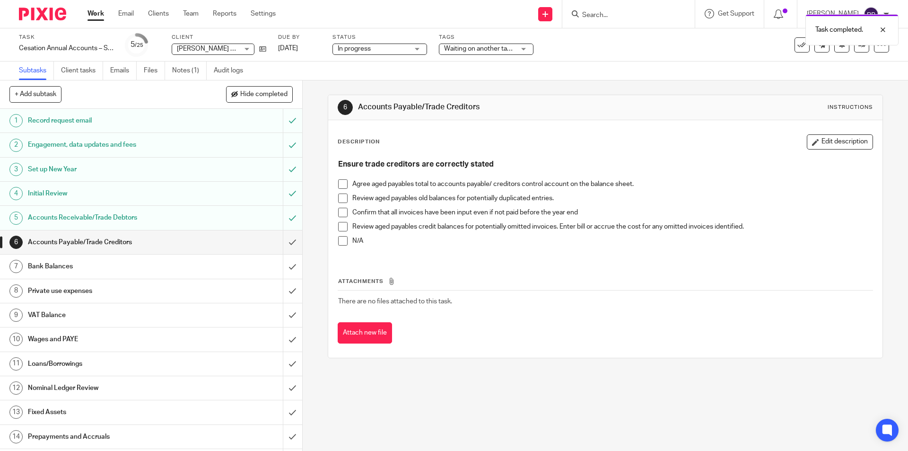
click at [341, 186] on span at bounding box center [342, 183] width 9 height 9
click at [338, 244] on span at bounding box center [342, 240] width 9 height 9
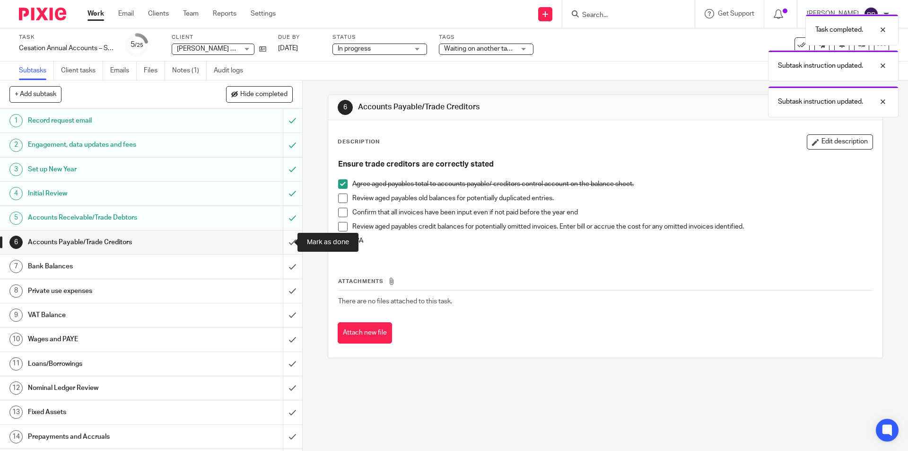
click at [277, 239] on input "submit" at bounding box center [151, 242] width 302 height 24
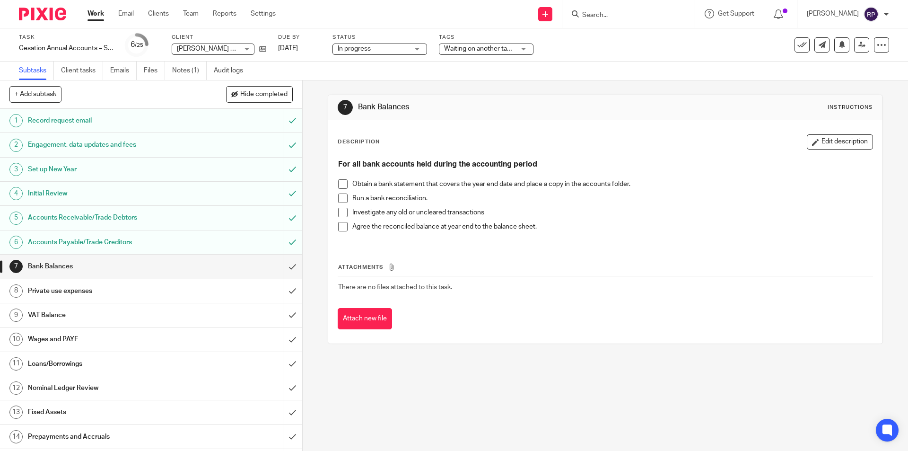
click at [625, 12] on input "Search" at bounding box center [623, 15] width 85 height 9
type input "e"
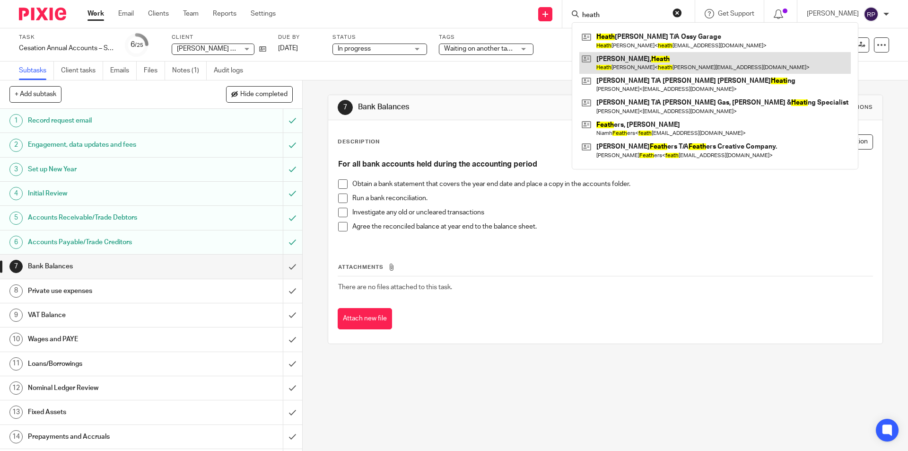
type input "heath"
click at [668, 68] on link at bounding box center [716, 63] width 272 height 22
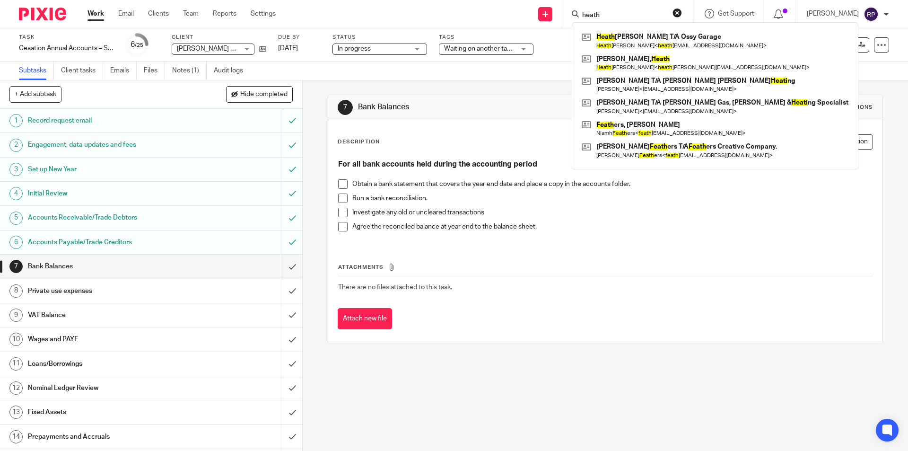
click at [682, 14] on button "reset" at bounding box center [677, 12] width 9 height 9
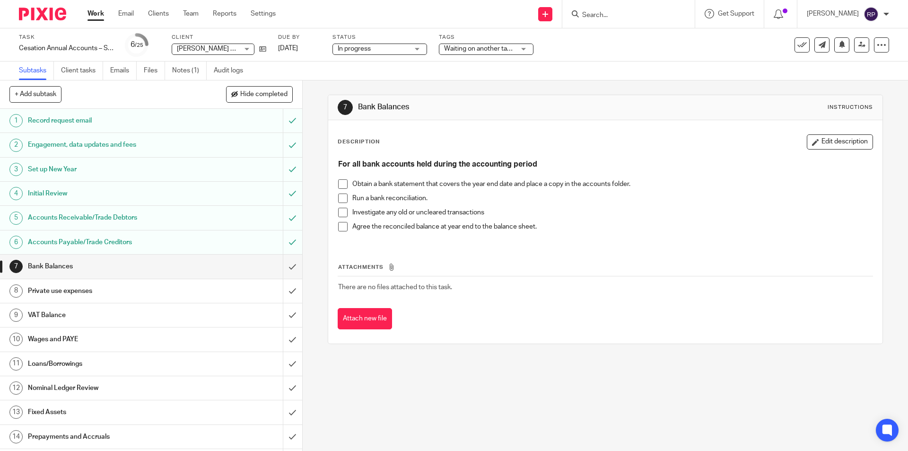
click at [658, 16] on input "Search" at bounding box center [623, 15] width 85 height 9
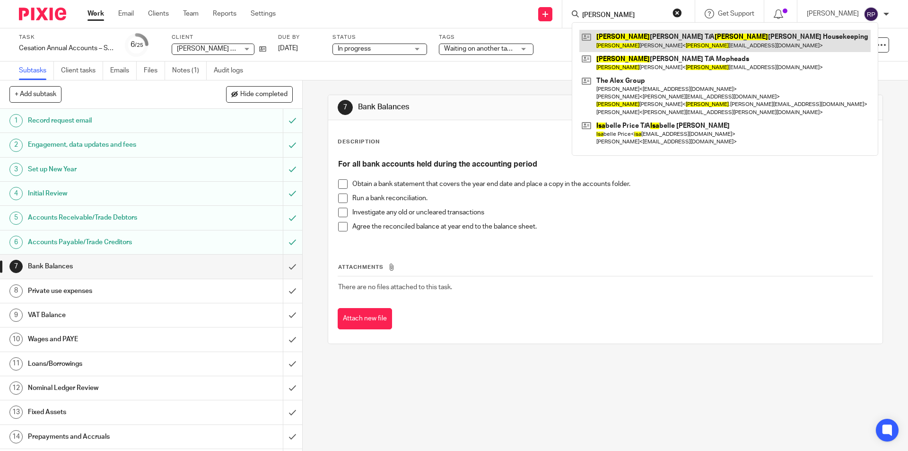
type input "lisa"
click at [664, 37] on link at bounding box center [725, 41] width 291 height 22
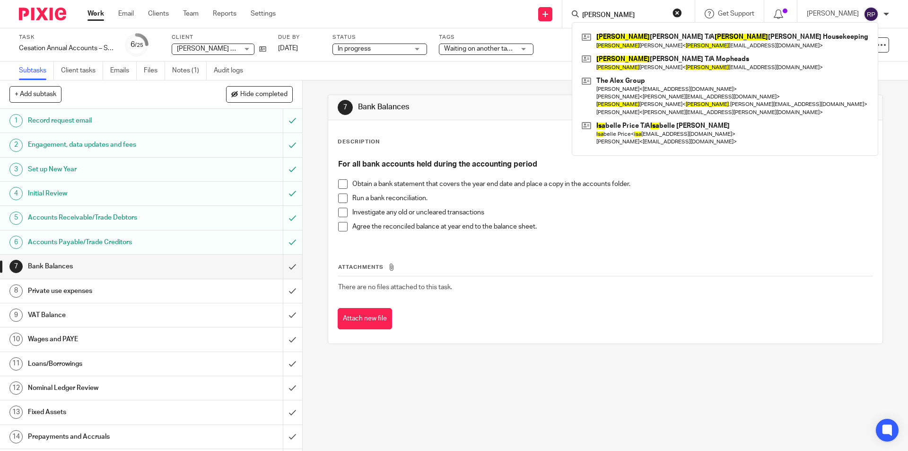
click at [682, 15] on button "reset" at bounding box center [677, 12] width 9 height 9
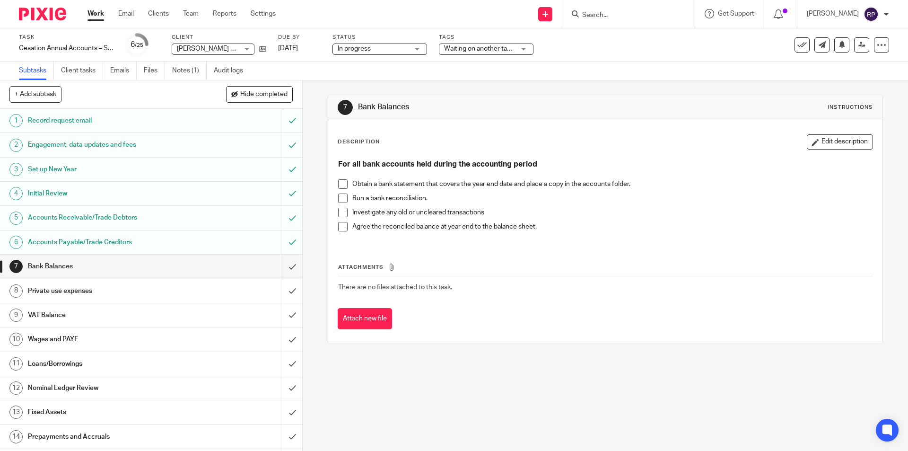
click at [627, 10] on form at bounding box center [631, 14] width 101 height 12
drag, startPoint x: 619, startPoint y: 48, endPoint x: 595, endPoint y: 21, distance: 36.2
click at [618, 47] on div "Task Cesation Annual Accounts – ST/Partnership - Software Save Cesation Annual …" at bounding box center [381, 45] width 725 height 23
click at [623, 4] on div at bounding box center [629, 14] width 132 height 28
click at [625, 7] on div at bounding box center [629, 14] width 132 height 28
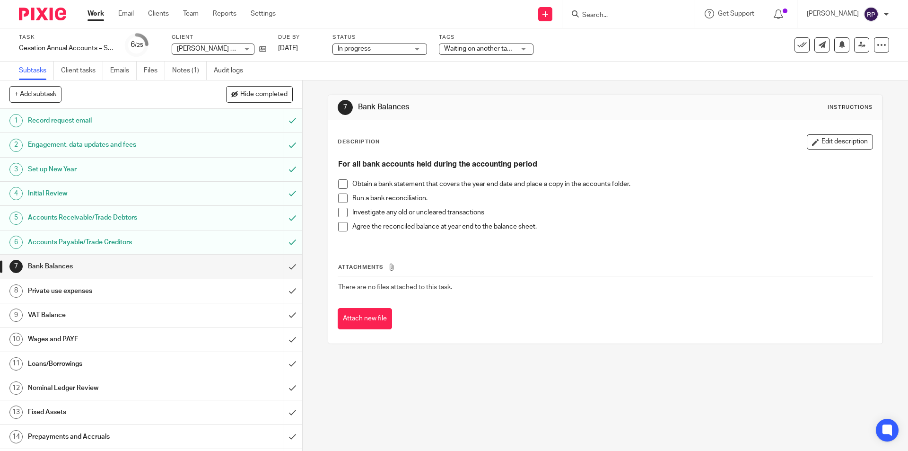
click at [624, 7] on div at bounding box center [629, 14] width 132 height 28
click at [629, 16] on input "Search" at bounding box center [623, 15] width 85 height 9
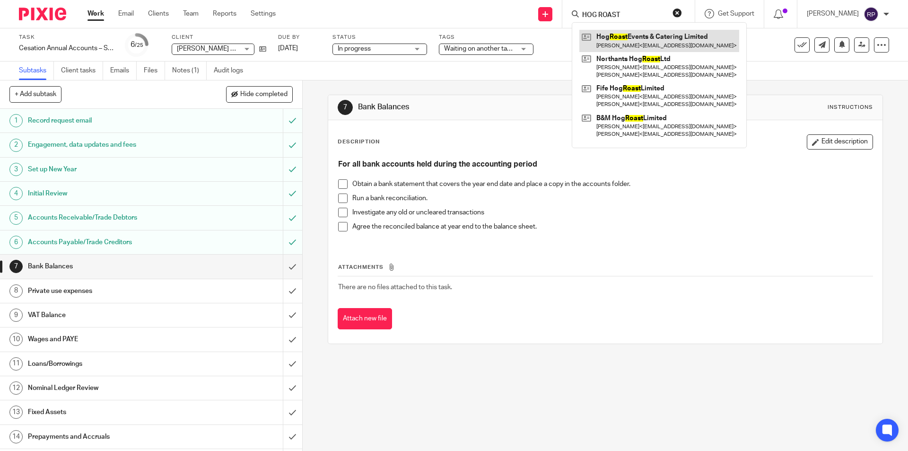
type input "HOG ROAST"
click at [641, 42] on link at bounding box center [660, 41] width 160 height 22
click at [461, 77] on div "Subtasks Client tasks Emails Files Notes (1) Audit logs" at bounding box center [454, 71] width 908 height 19
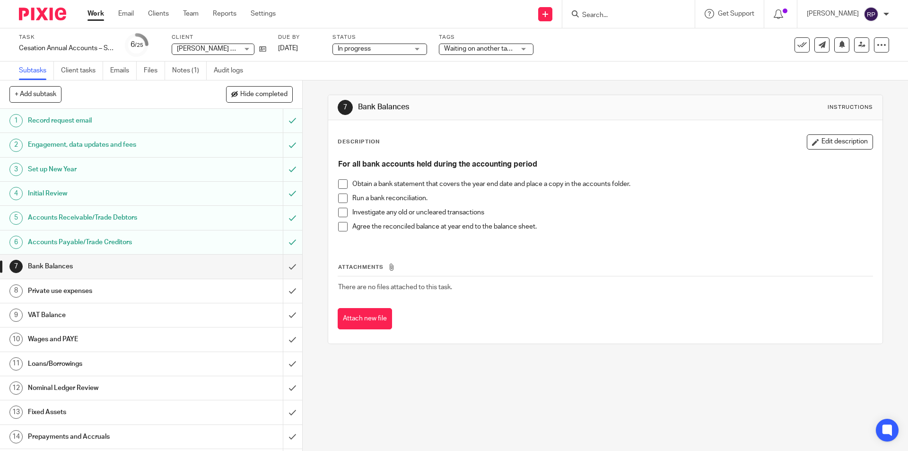
click at [462, 388] on div "7 Bank Balances Instructions Description Edit description For all bank accounts…" at bounding box center [606, 265] width 606 height 370
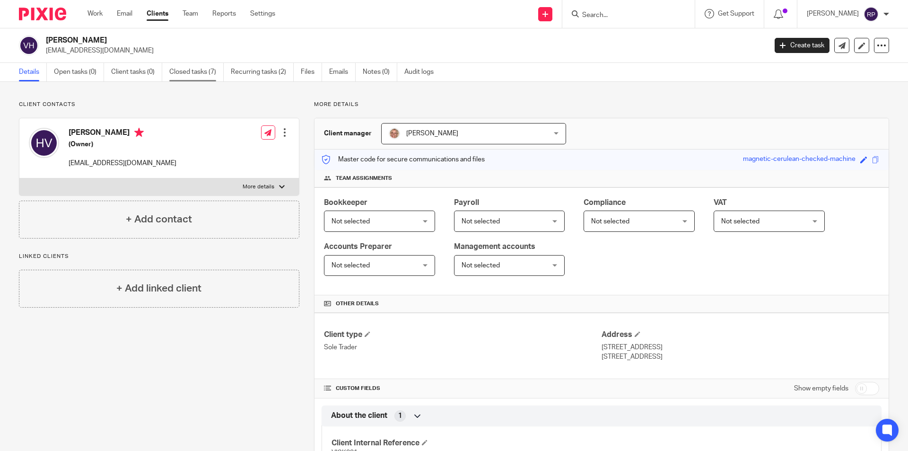
click at [200, 73] on link "Closed tasks (7)" at bounding box center [196, 72] width 54 height 18
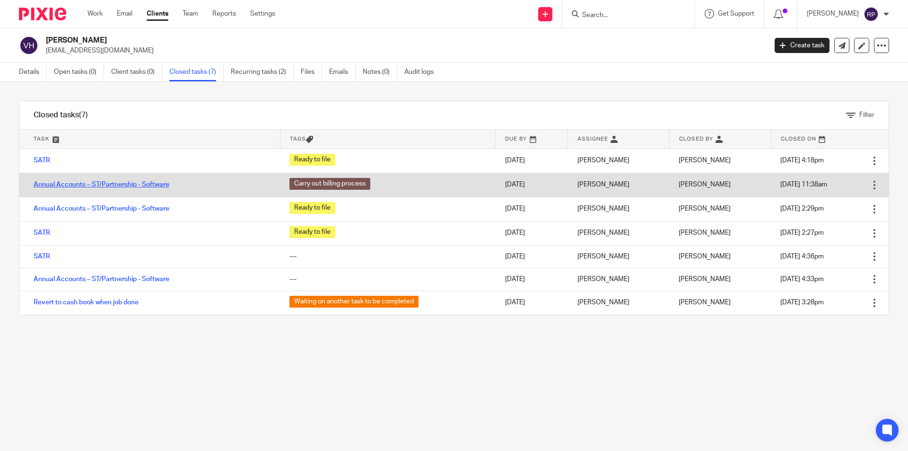
click at [57, 187] on link "Annual Accounts – ST/Partnership - Software" at bounding box center [102, 184] width 136 height 7
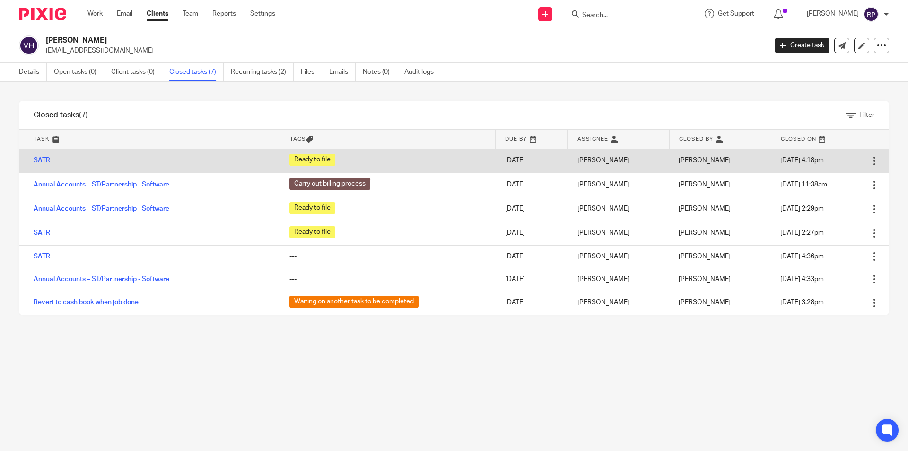
click at [46, 159] on link "SATR" at bounding box center [42, 160] width 17 height 7
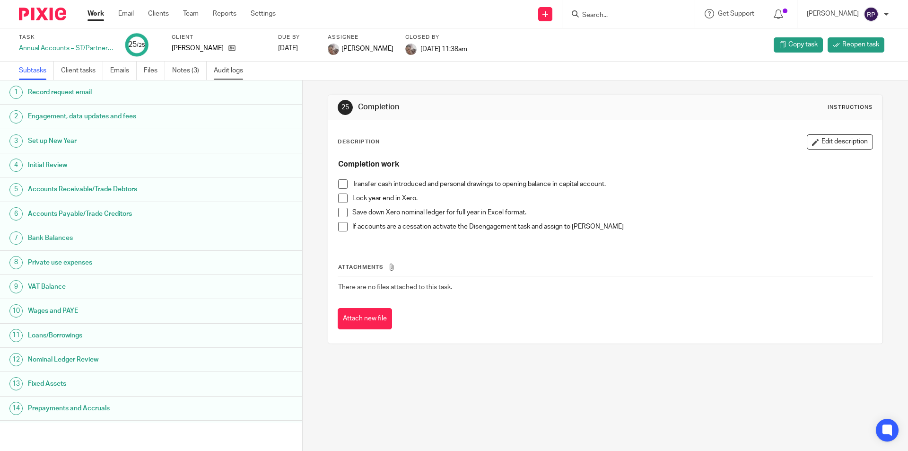
click at [233, 70] on link "Audit logs" at bounding box center [232, 71] width 36 height 18
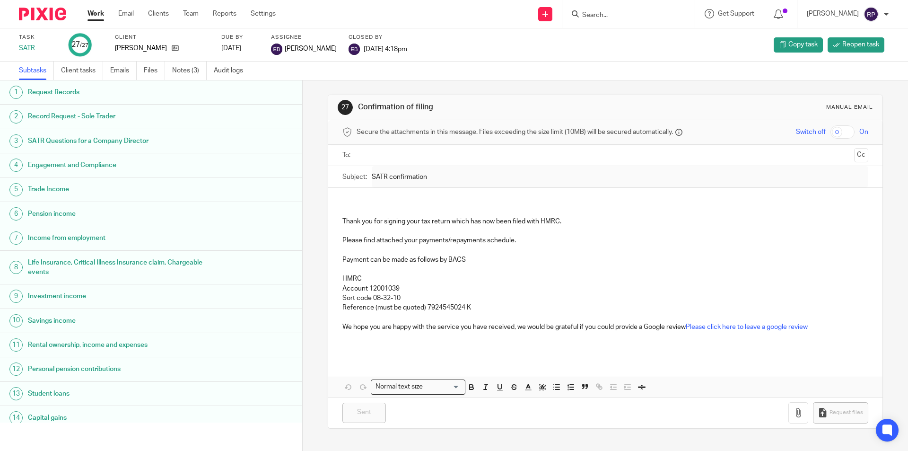
click at [642, 14] on input "Search" at bounding box center [623, 15] width 85 height 9
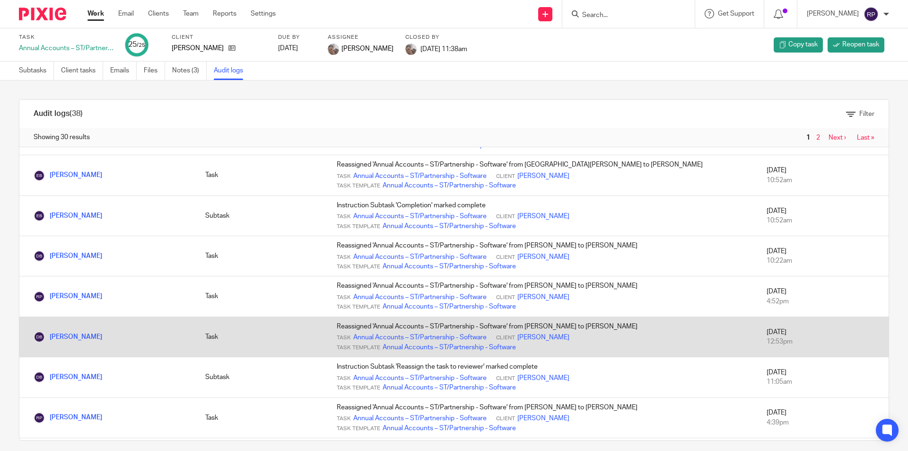
scroll to position [47, 0]
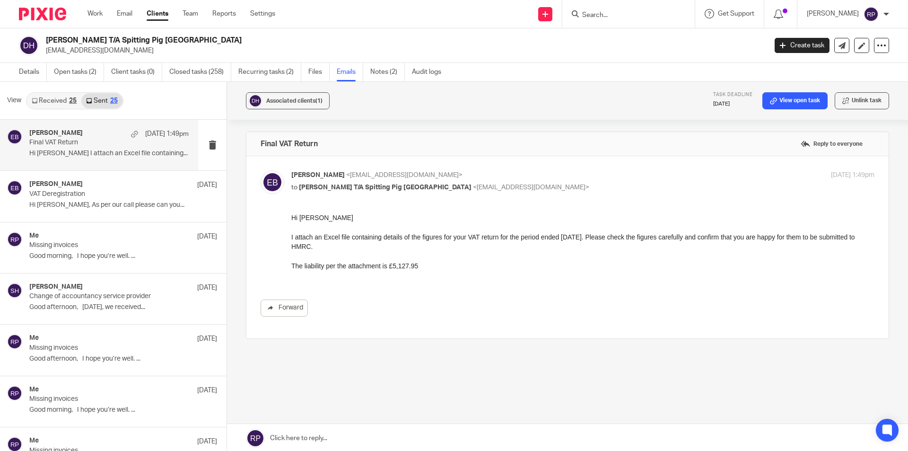
click at [602, 10] on form at bounding box center [631, 14] width 101 height 12
click at [609, 17] on input "Search" at bounding box center [623, 15] width 85 height 9
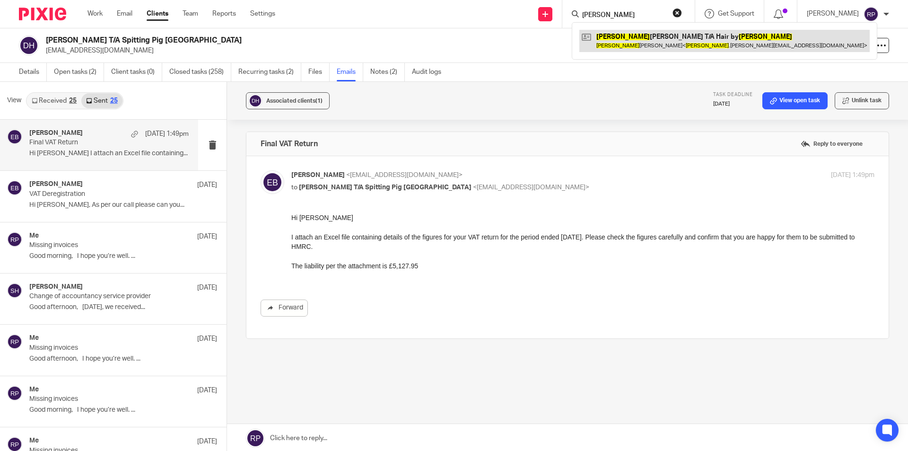
type input "connie"
click at [657, 49] on link at bounding box center [725, 41] width 291 height 22
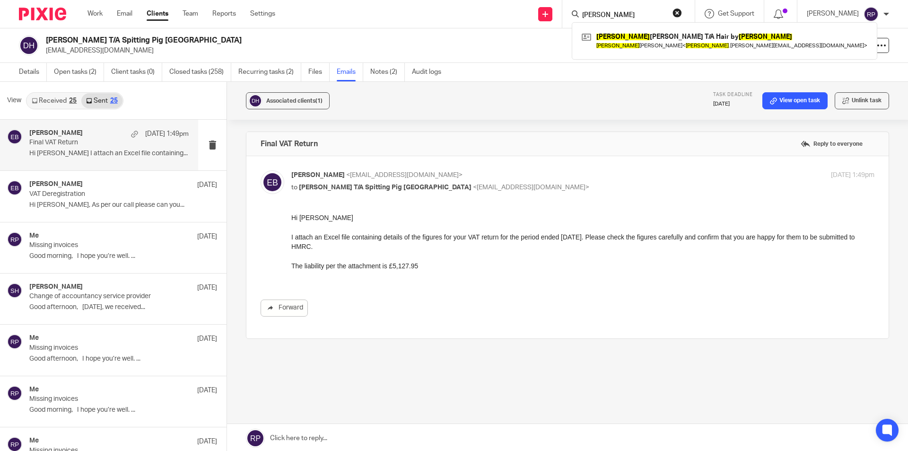
click at [682, 13] on button "reset" at bounding box center [677, 12] width 9 height 9
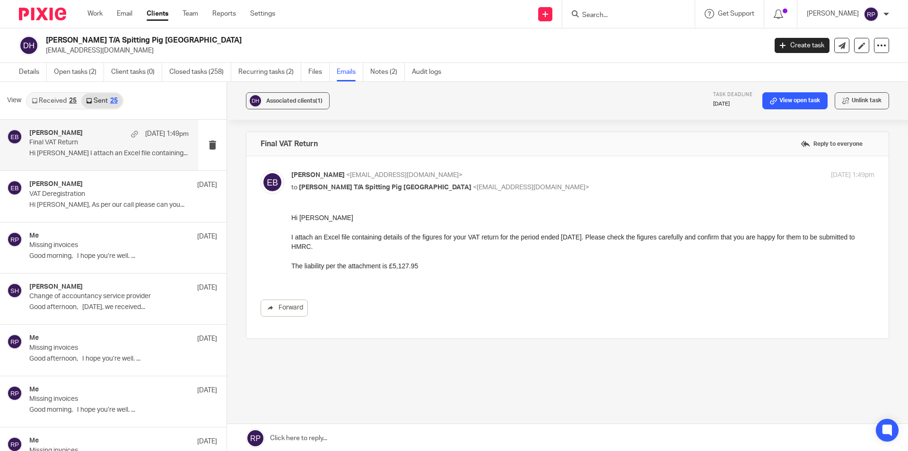
click at [650, 14] on input "Search" at bounding box center [623, 15] width 85 height 9
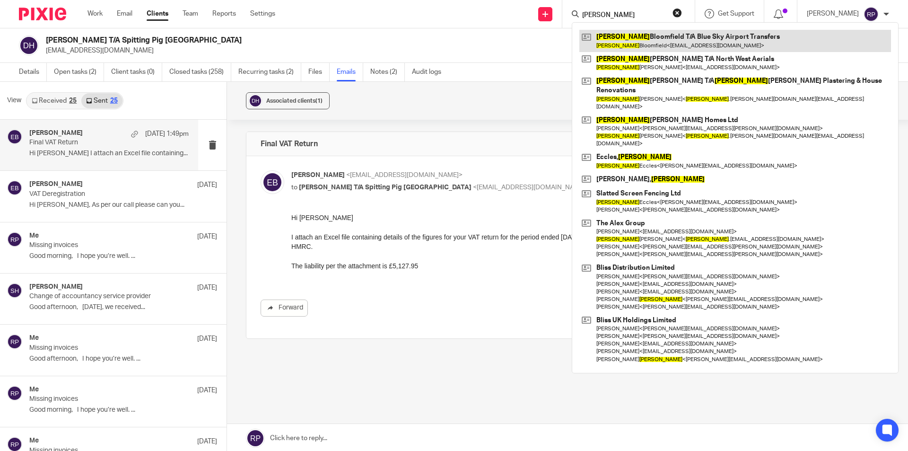
type input "DAVID"
click at [662, 43] on link at bounding box center [736, 41] width 312 height 22
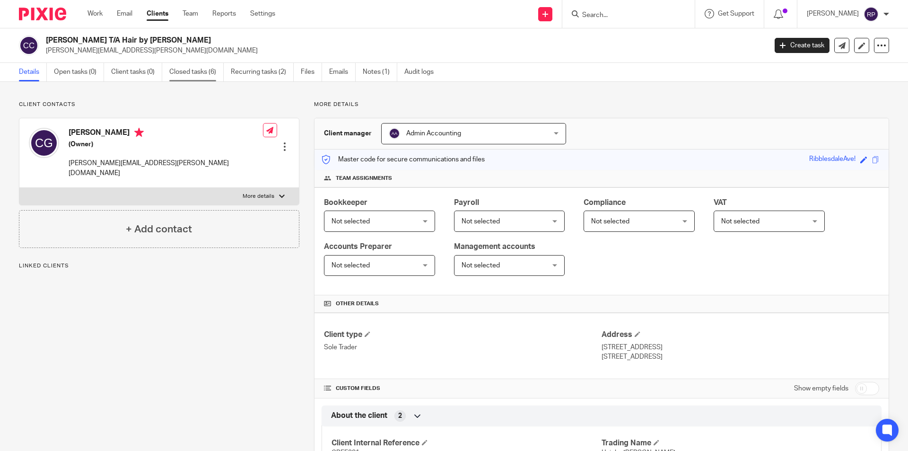
click at [214, 72] on link "Closed tasks (6)" at bounding box center [196, 72] width 54 height 18
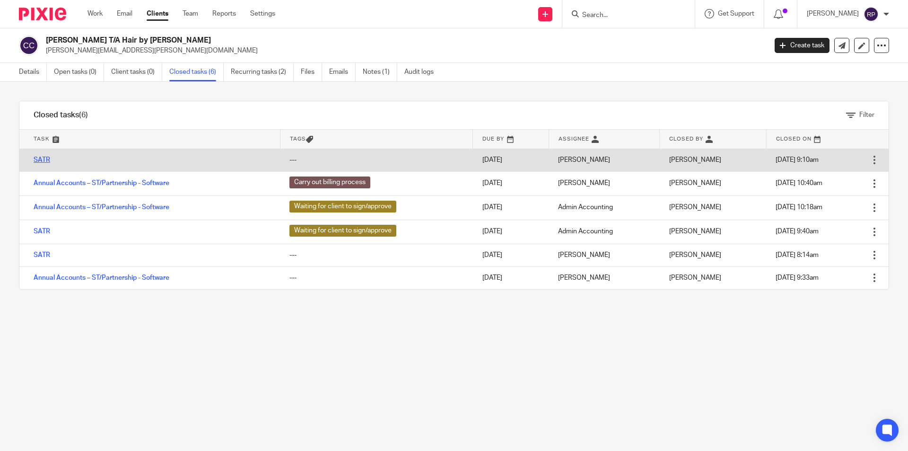
click at [40, 158] on link "SATR" at bounding box center [42, 160] width 17 height 7
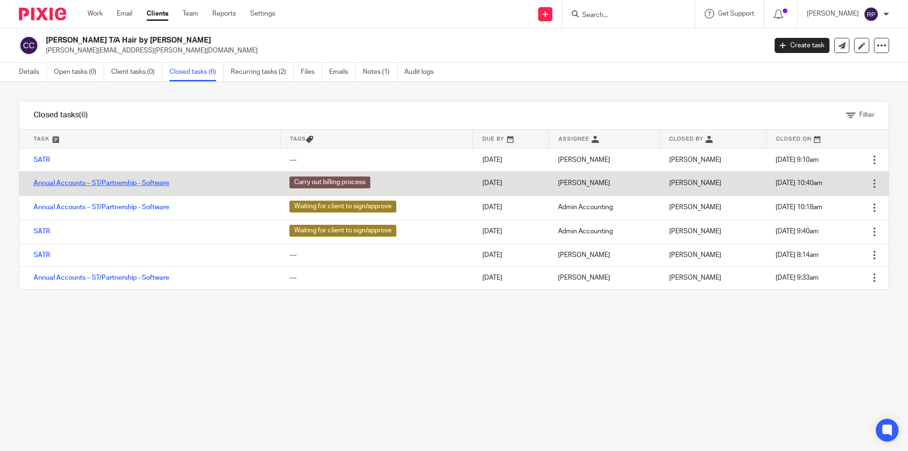
click at [58, 183] on link "Annual Accounts – ST/Partnership - Software" at bounding box center [102, 183] width 136 height 7
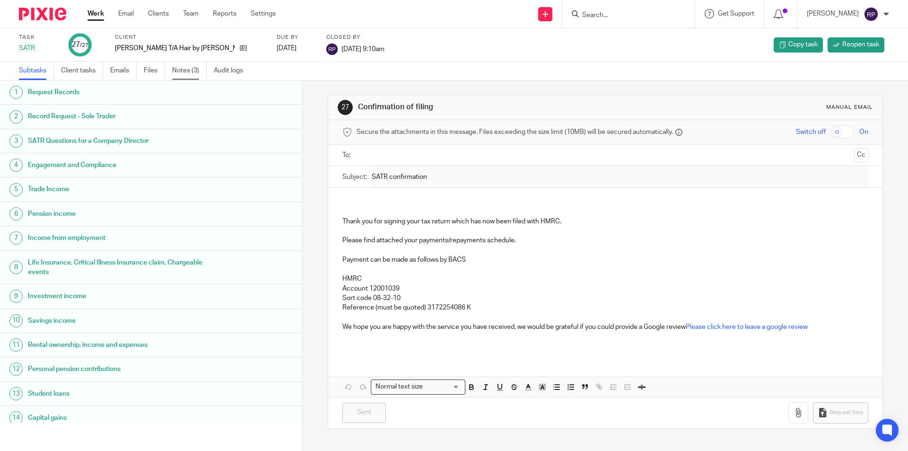
click at [192, 70] on link "Notes (3)" at bounding box center [189, 71] width 35 height 18
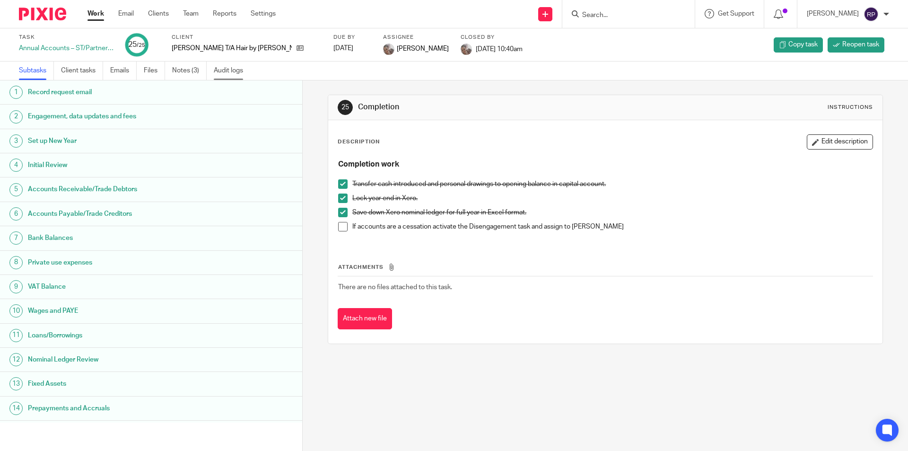
click at [219, 68] on link "Audit logs" at bounding box center [232, 71] width 36 height 18
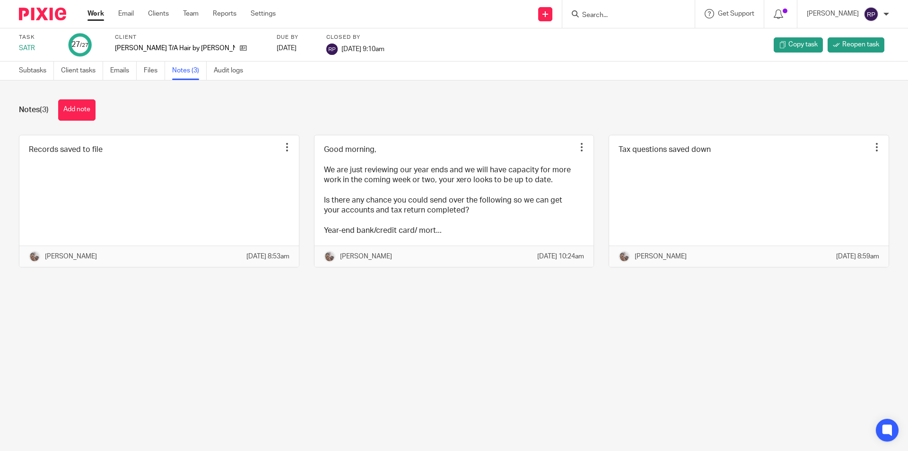
click at [229, 70] on link "Audit logs" at bounding box center [232, 71] width 36 height 18
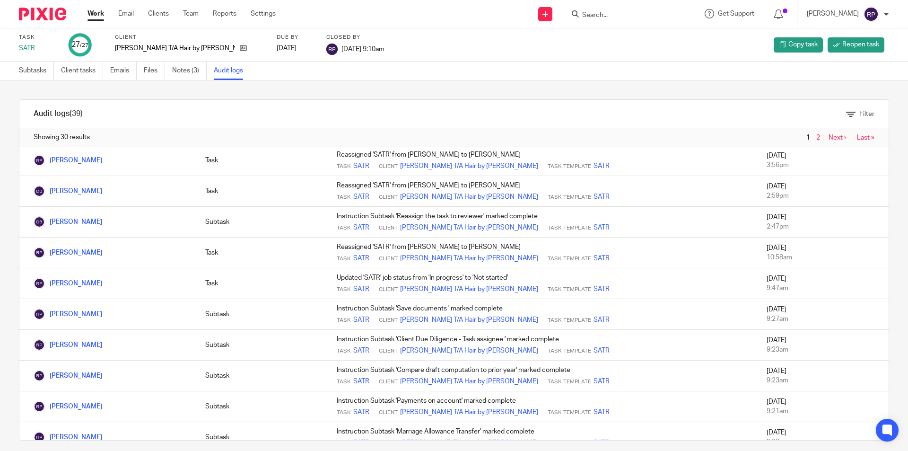
scroll to position [284, 0]
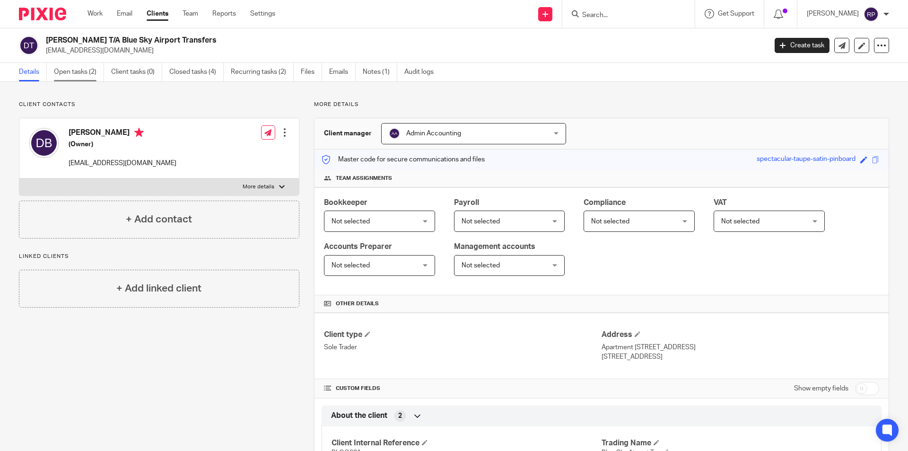
click at [65, 76] on link "Open tasks (2)" at bounding box center [79, 72] width 50 height 18
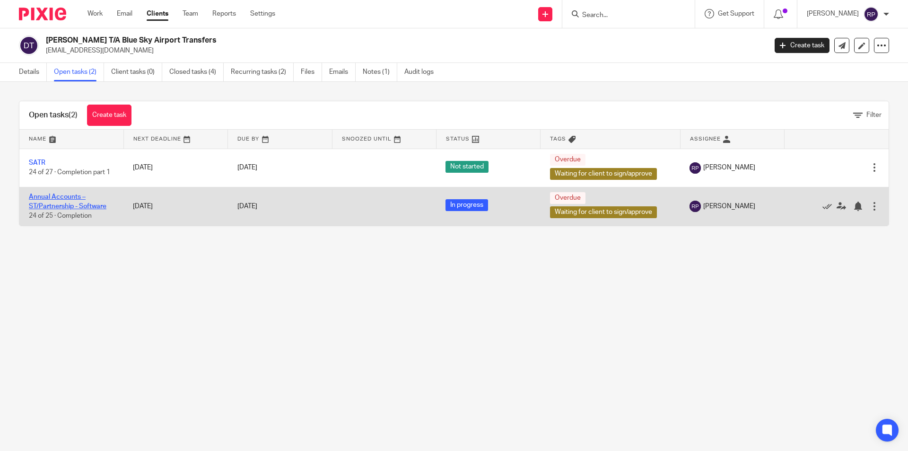
click at [43, 196] on link "Annual Accounts – ST/Partnership - Software" at bounding box center [68, 202] width 78 height 16
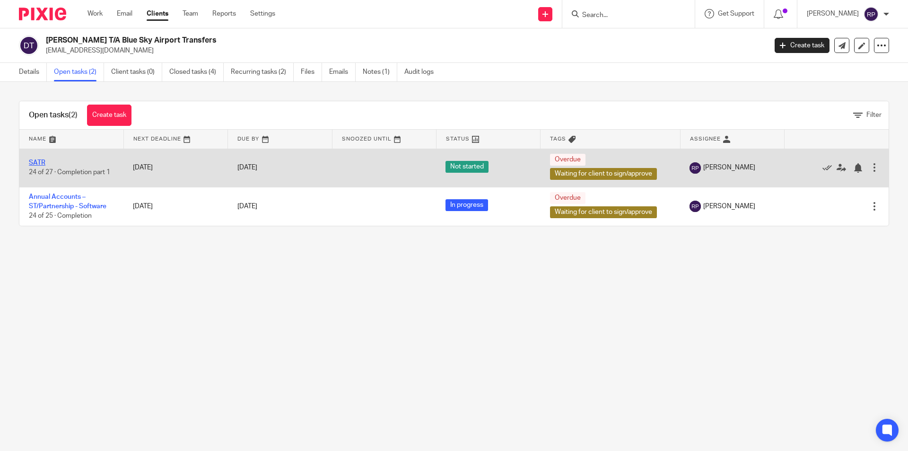
click at [35, 162] on link "SATR" at bounding box center [37, 162] width 17 height 7
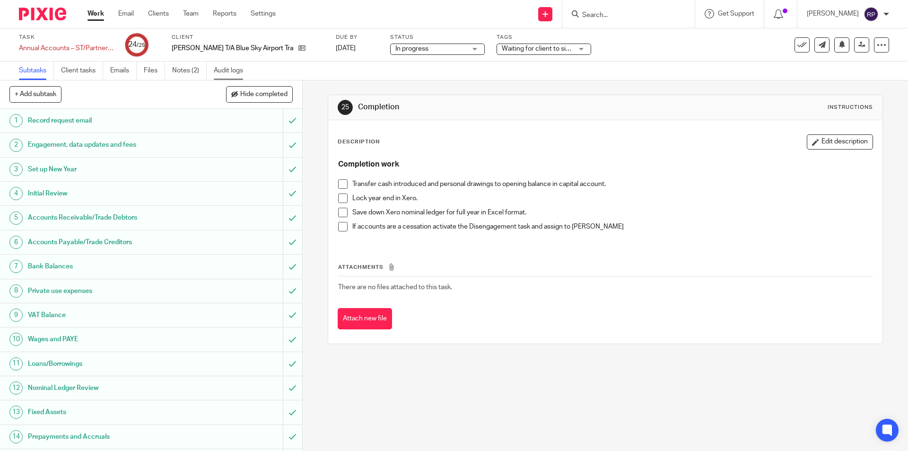
click at [219, 73] on link "Audit logs" at bounding box center [232, 71] width 36 height 18
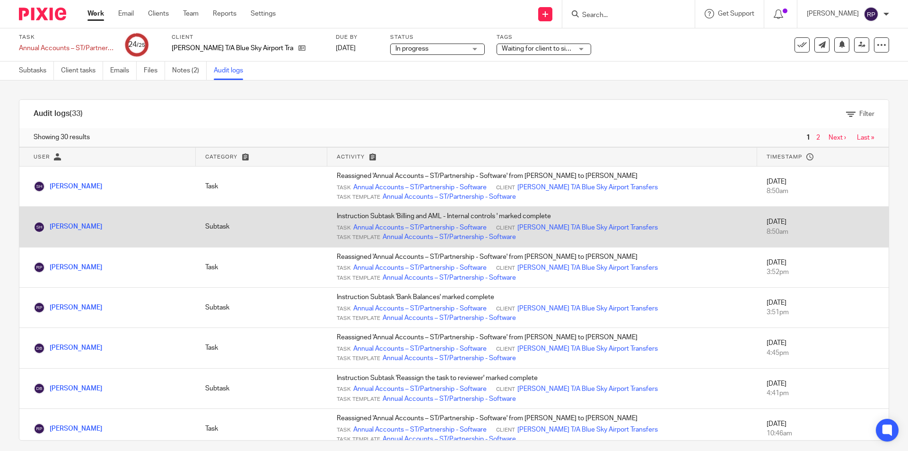
scroll to position [189, 0]
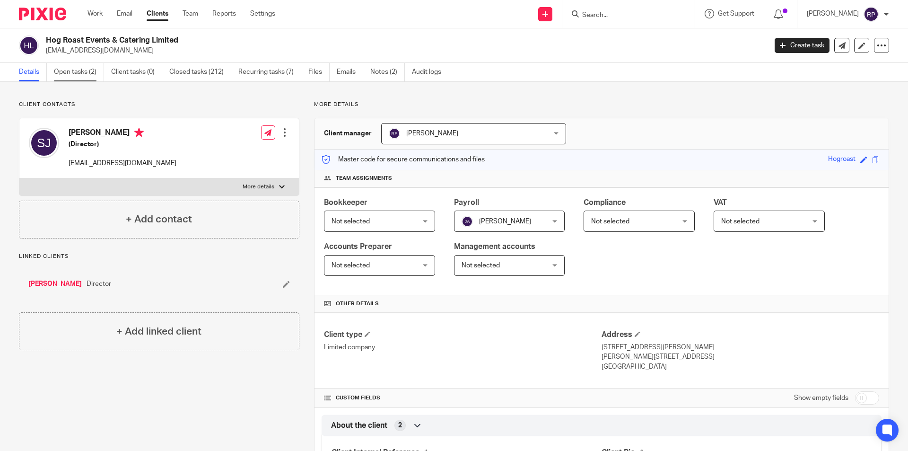
click at [94, 71] on link "Open tasks (2)" at bounding box center [79, 72] width 50 height 18
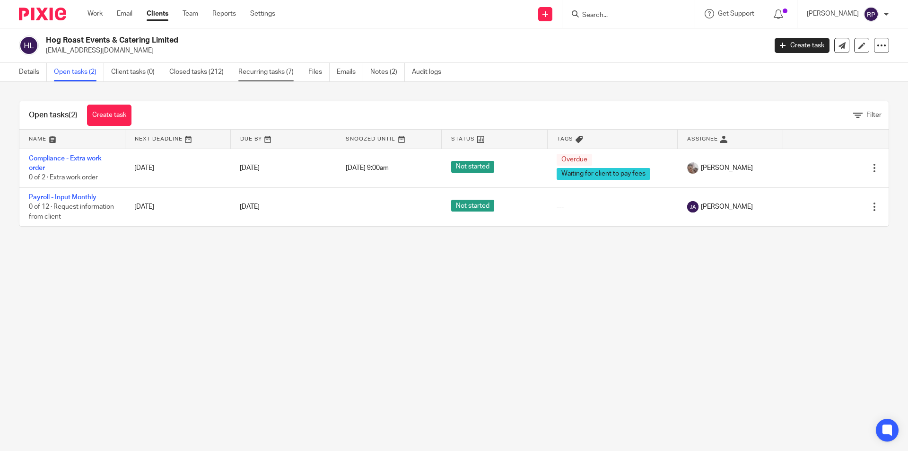
click at [275, 74] on link "Recurring tasks (7)" at bounding box center [269, 72] width 63 height 18
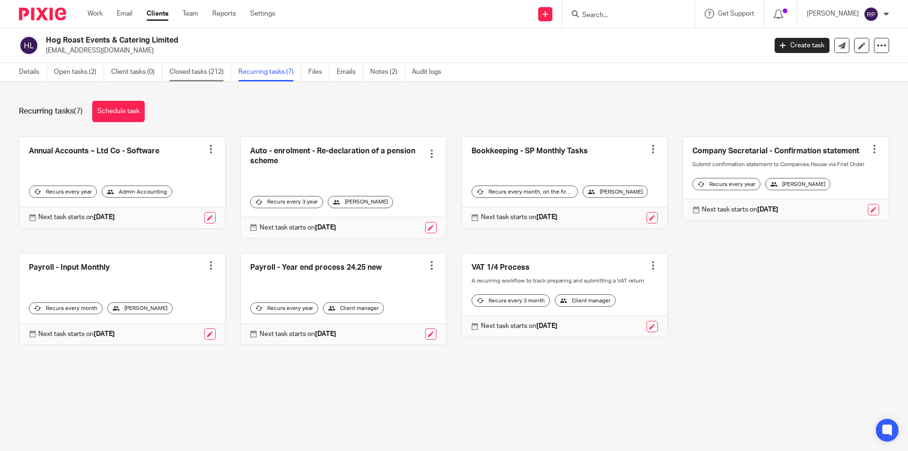
click at [199, 75] on link "Closed tasks (212)" at bounding box center [200, 72] width 62 height 18
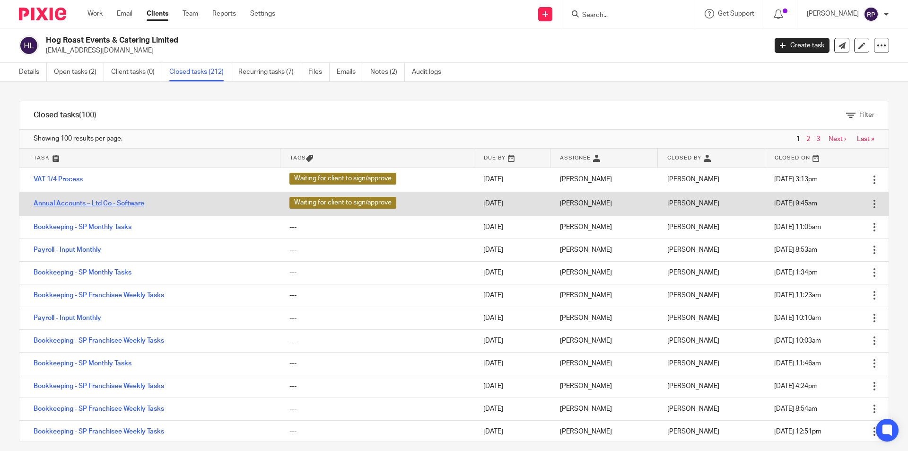
click at [82, 202] on link "Annual Accounts – Ltd Co - Software" at bounding box center [89, 203] width 111 height 7
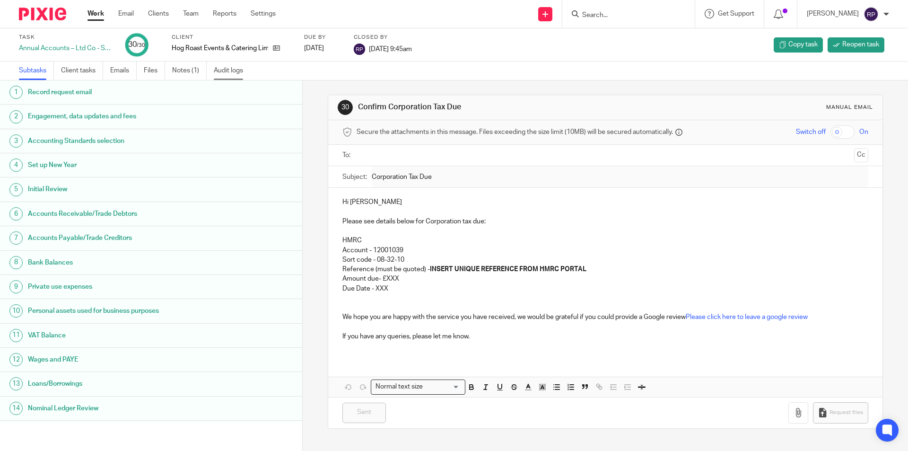
click at [220, 76] on link "Audit logs" at bounding box center [232, 71] width 36 height 18
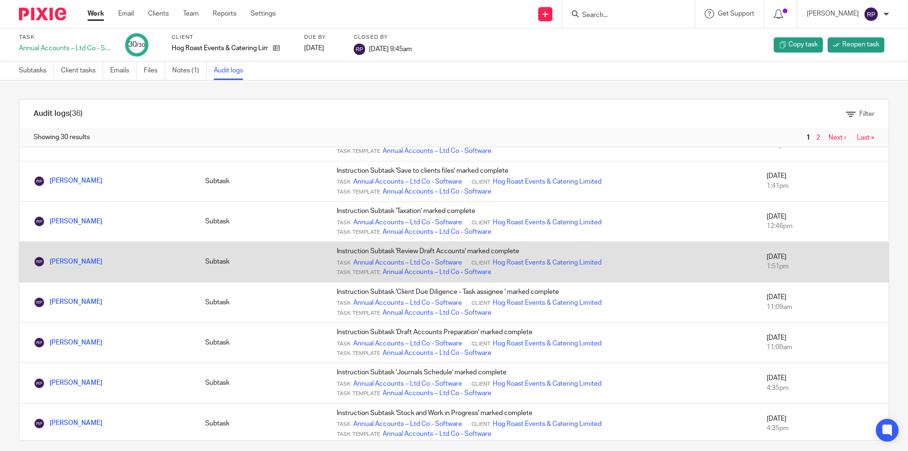
scroll to position [331, 0]
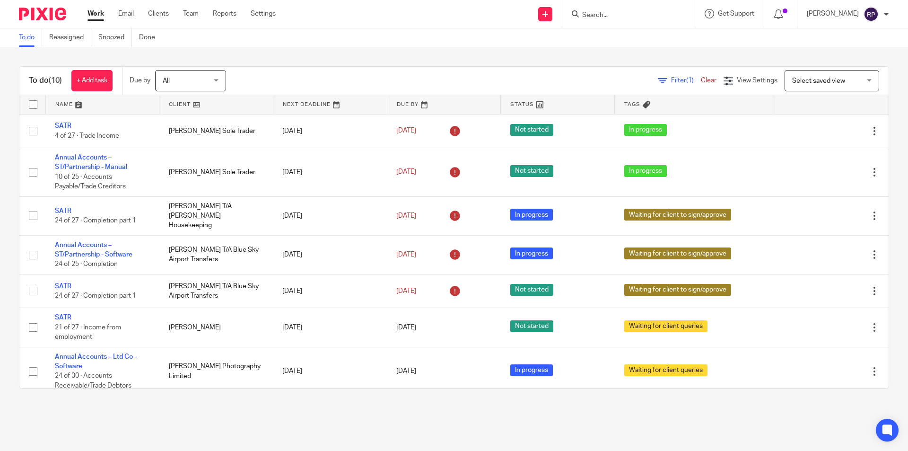
scroll to position [119, 0]
